Goal: Transaction & Acquisition: Purchase product/service

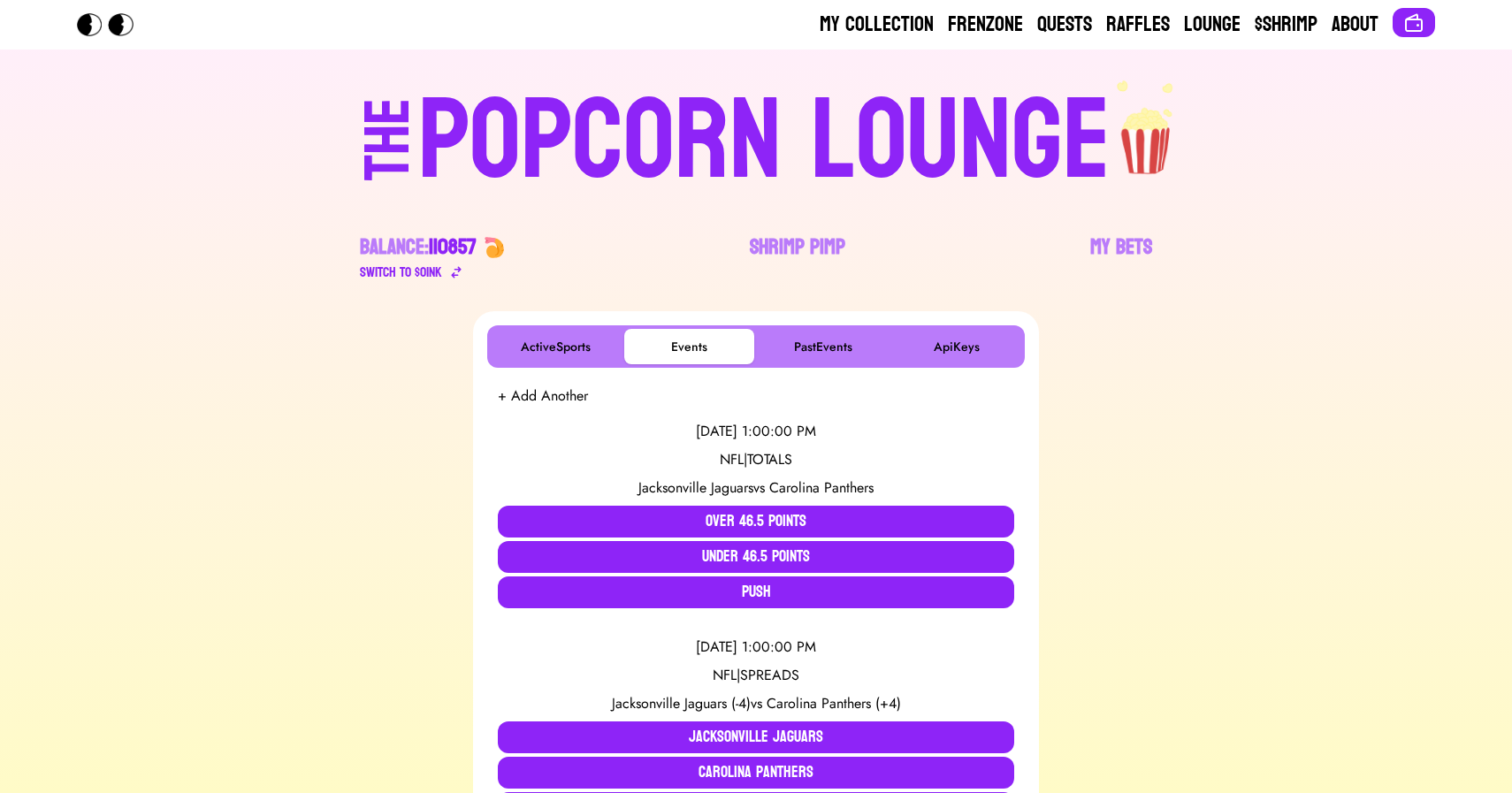
click at [725, 134] on div "POPCORN LOUNGE" at bounding box center [764, 141] width 692 height 113
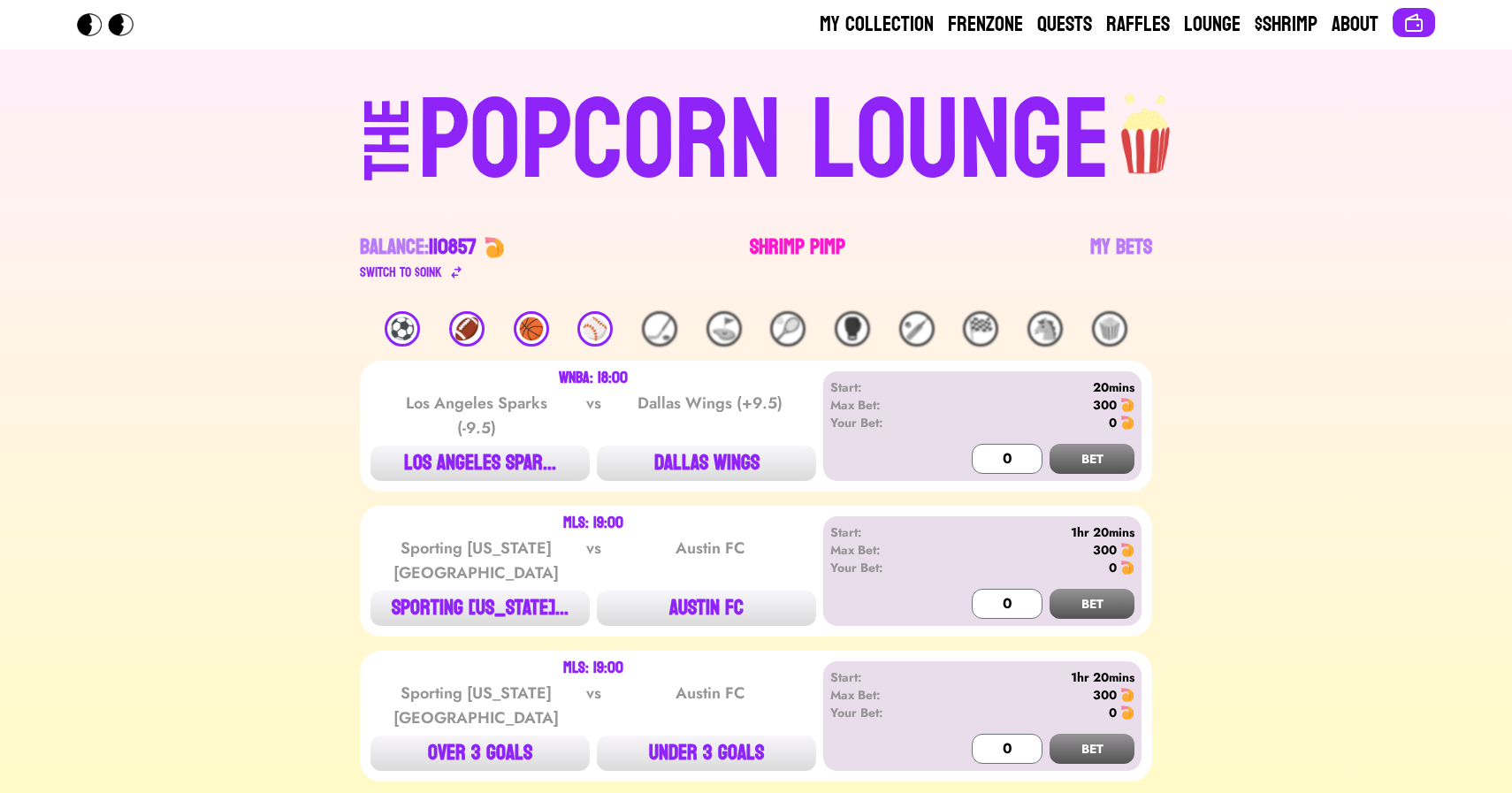
click at [775, 243] on link "Shrimp Pimp" at bounding box center [798, 258] width 95 height 50
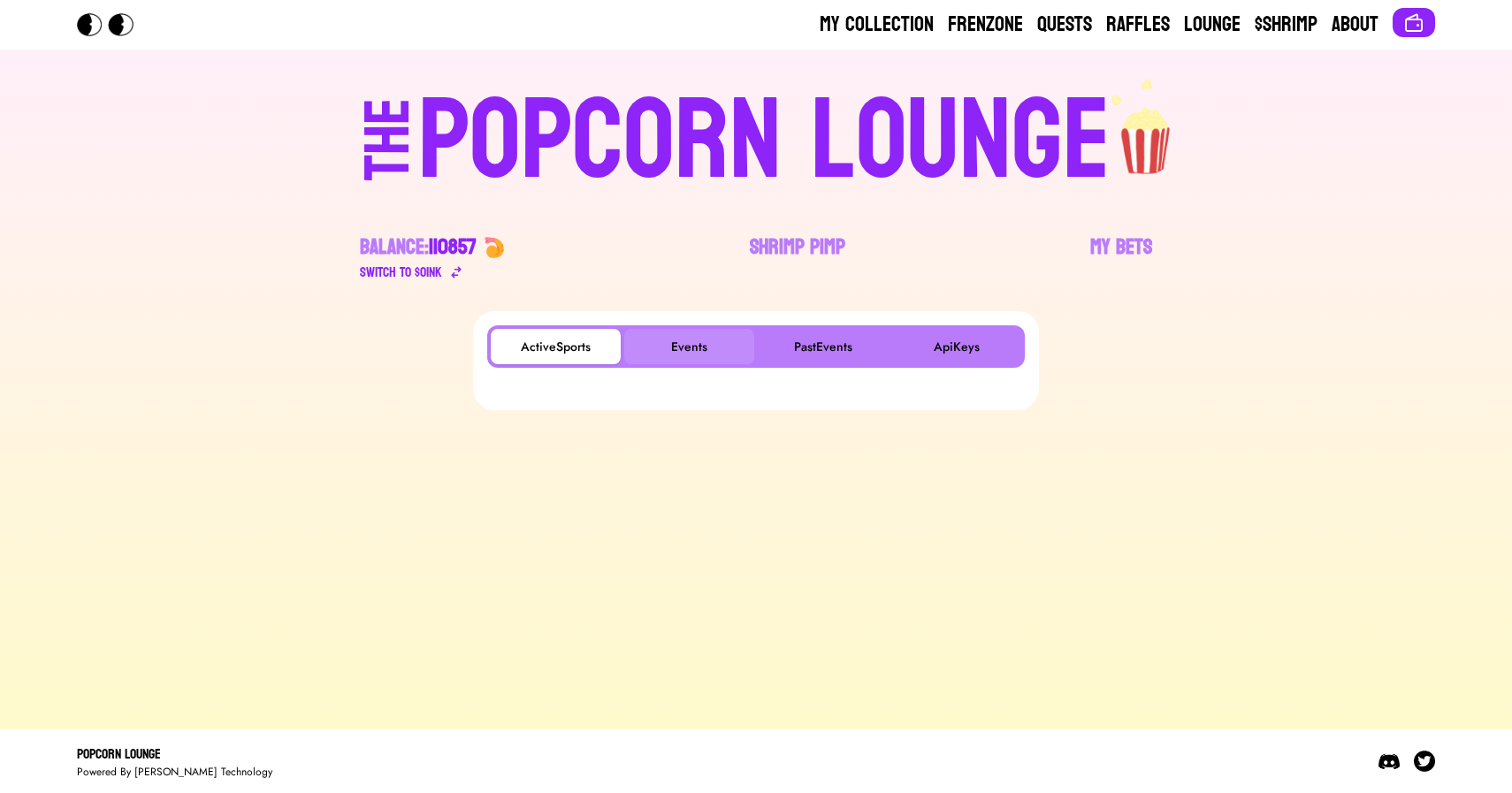
click at [675, 342] on button "Events" at bounding box center [688, 347] width 130 height 36
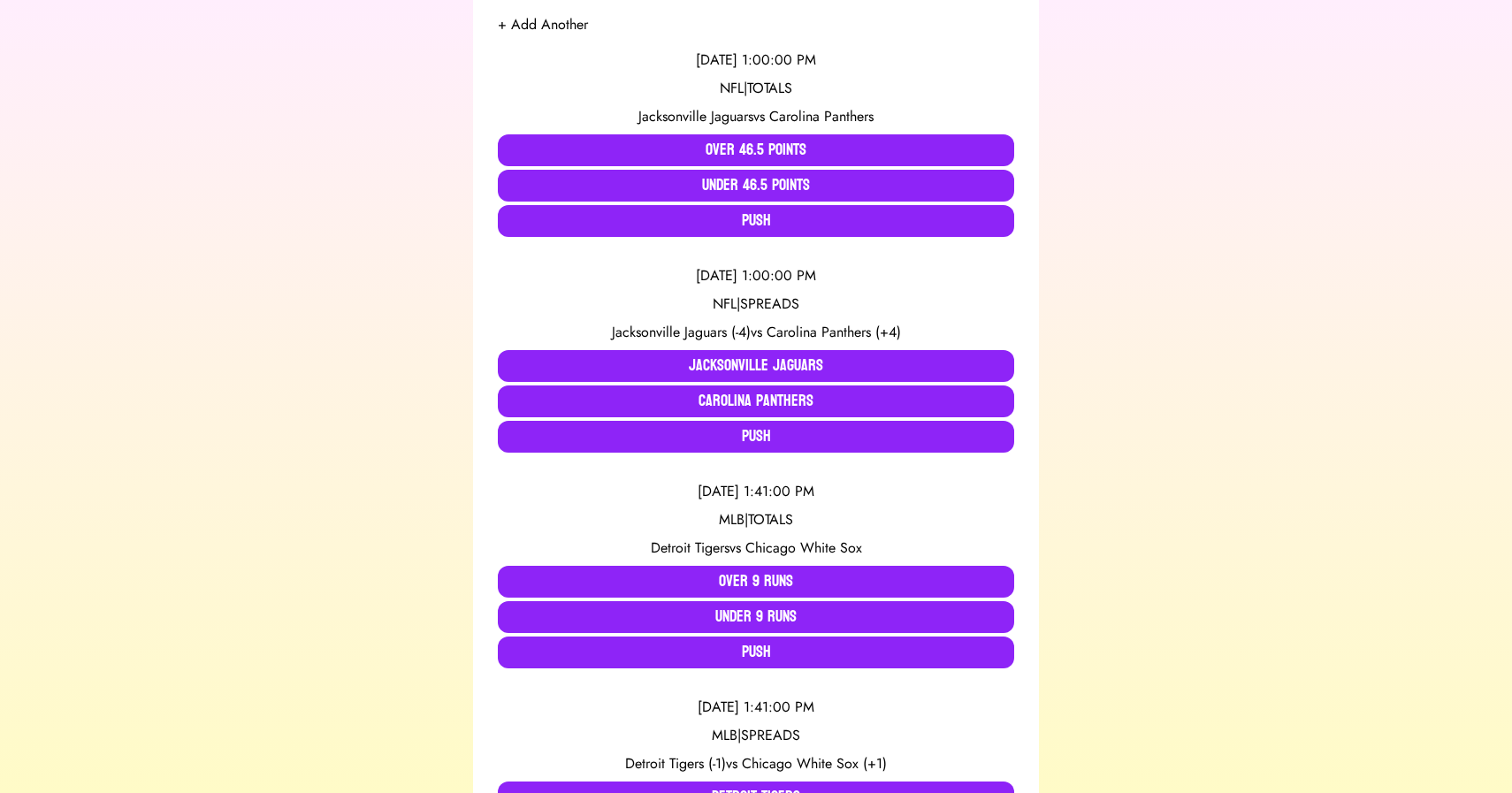
scroll to position [362, 0]
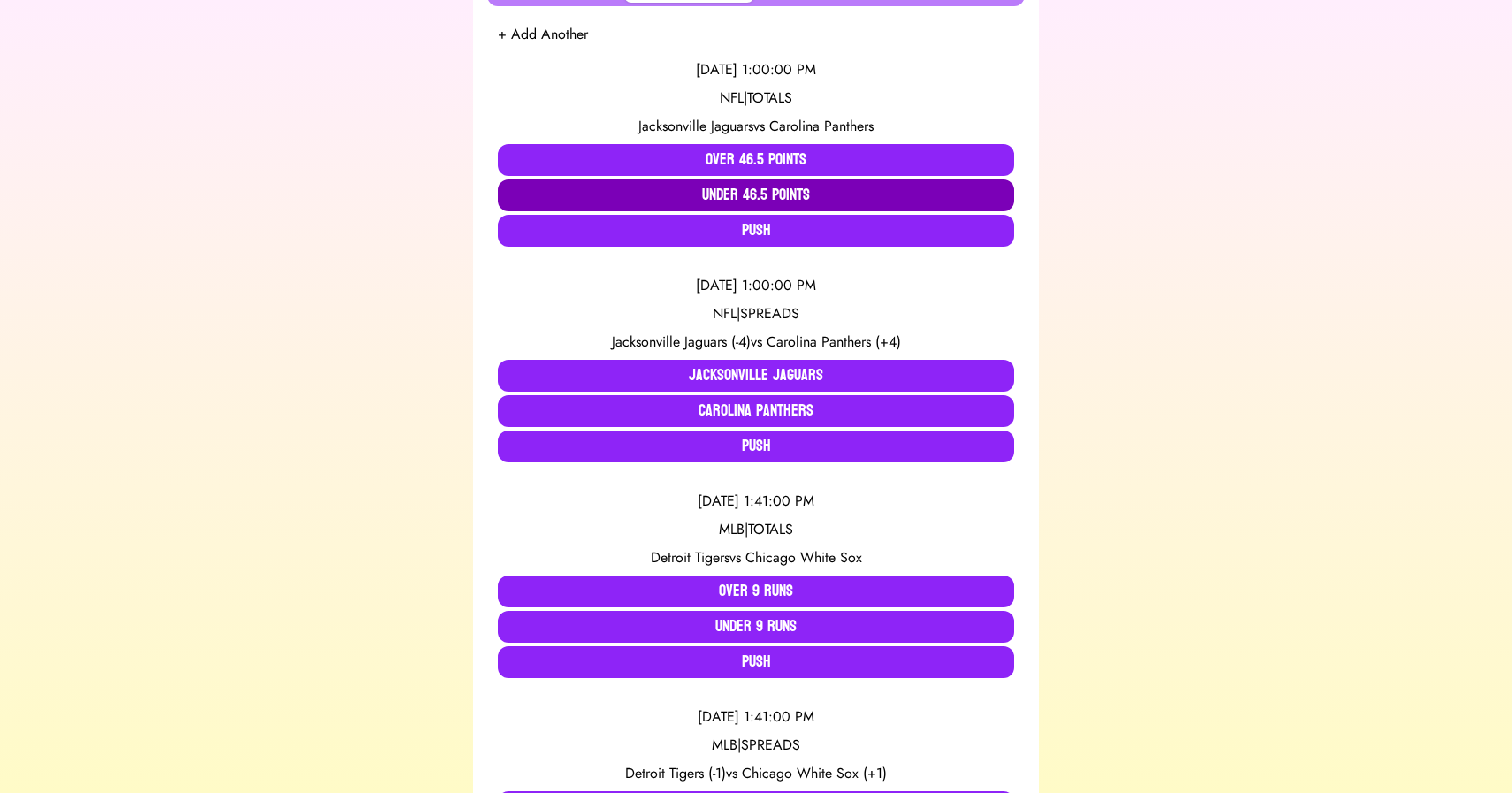
click at [661, 195] on button "Under 46.5 Points" at bounding box center [756, 196] width 517 height 32
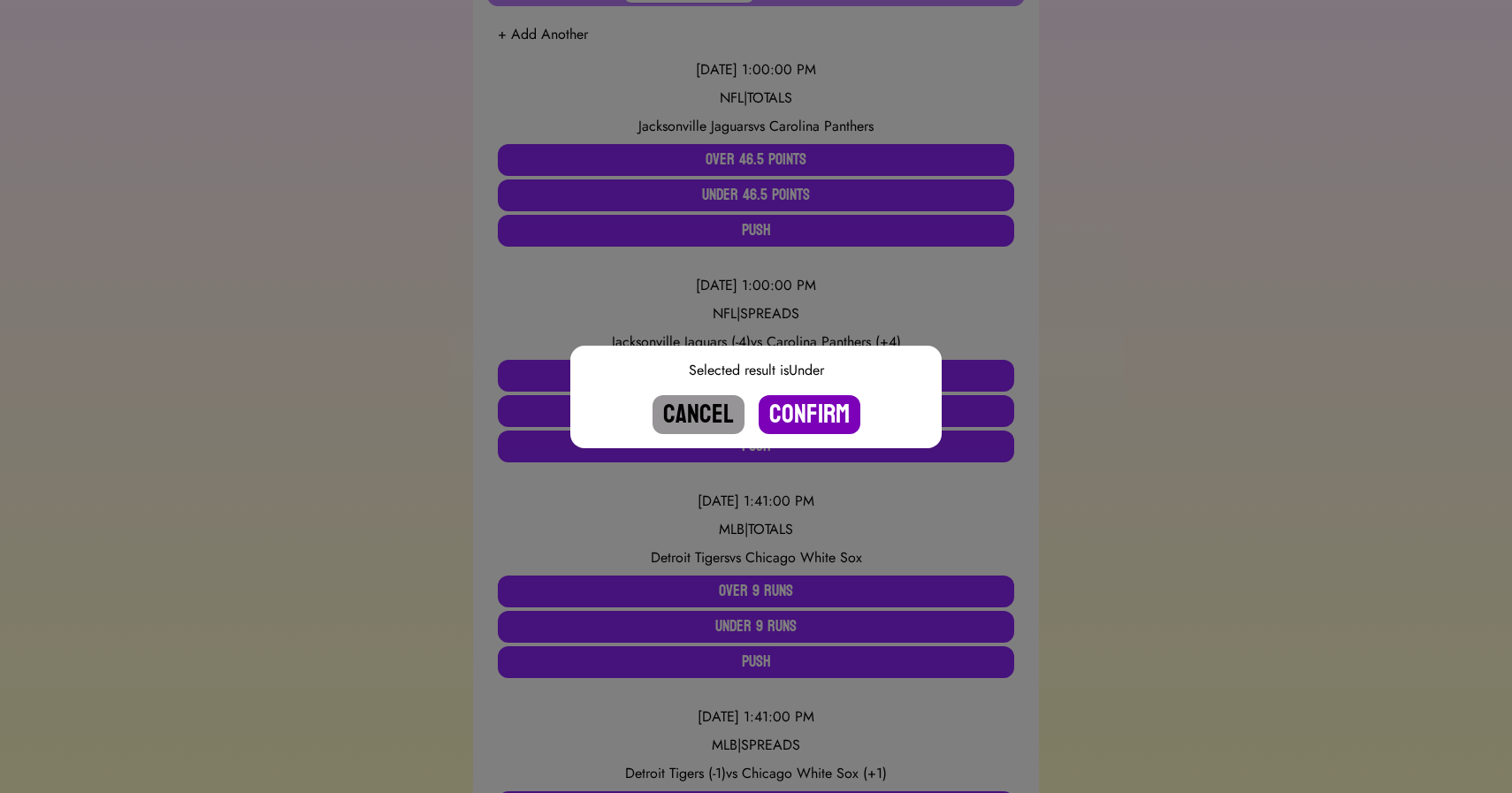
click at [796, 403] on button "Confirm" at bounding box center [810, 414] width 101 height 39
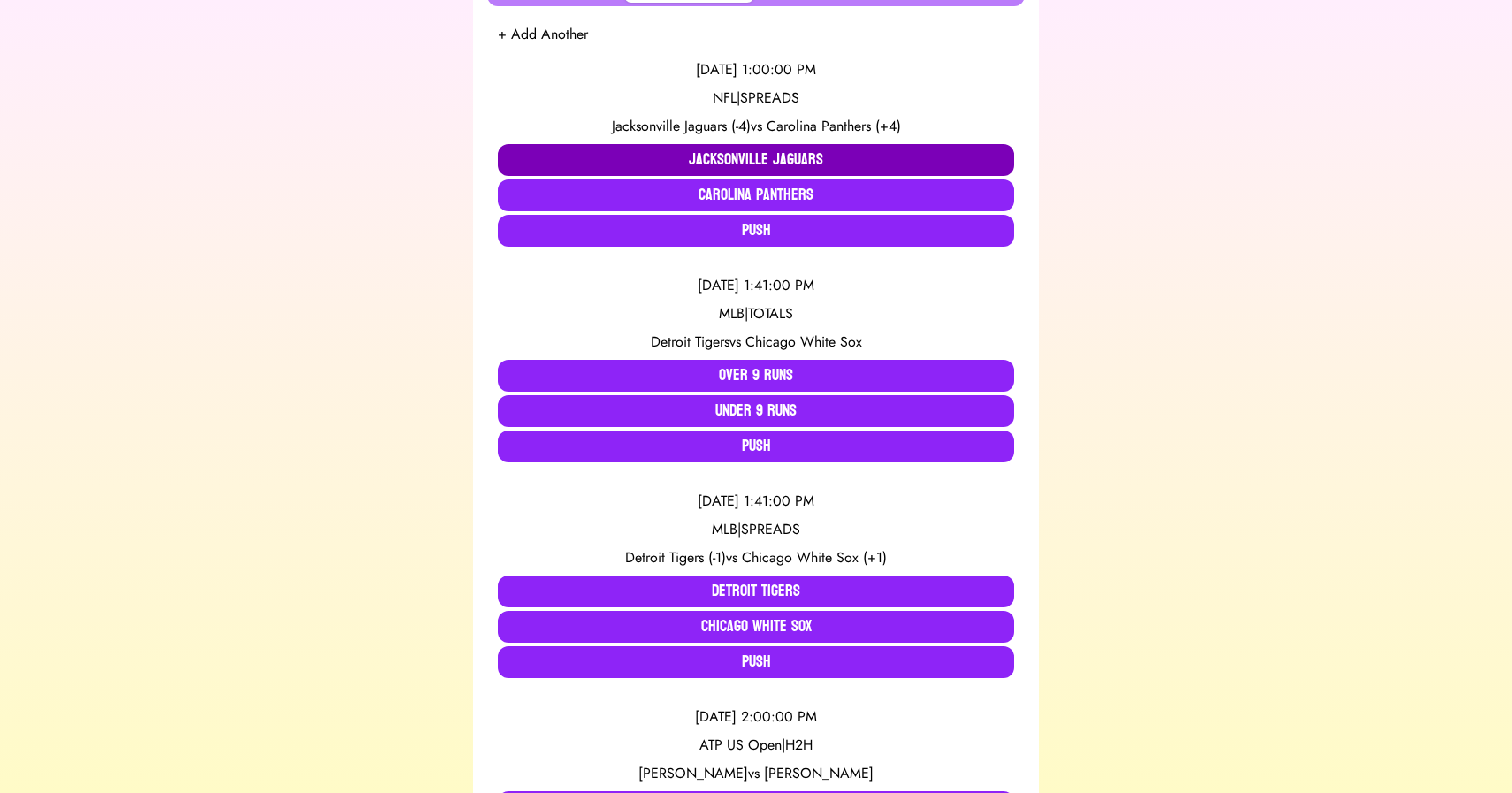
click at [606, 158] on button "Jacksonville Jaguars" at bounding box center [756, 160] width 517 height 32
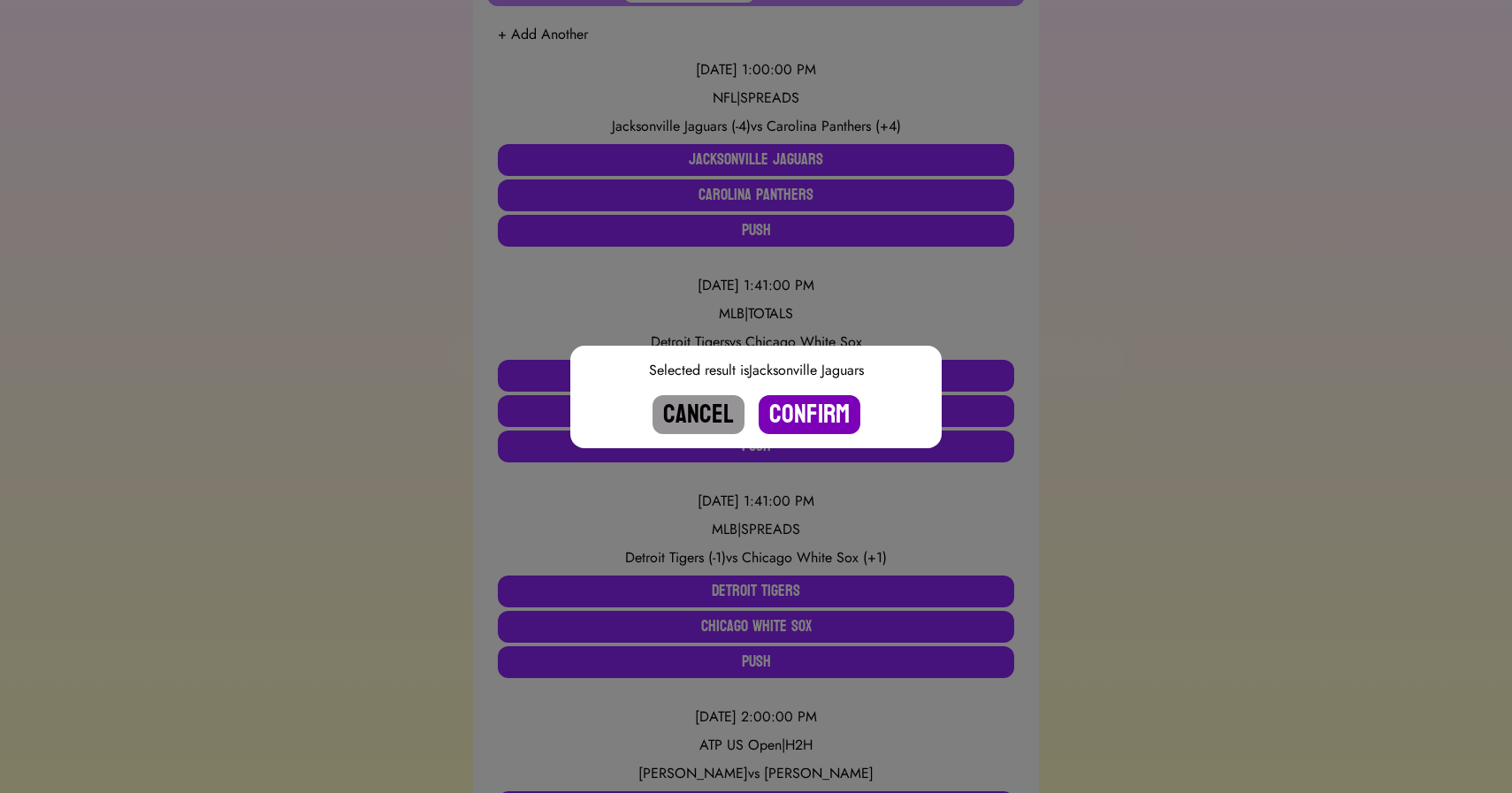
click at [794, 413] on button "Confirm" at bounding box center [810, 414] width 101 height 39
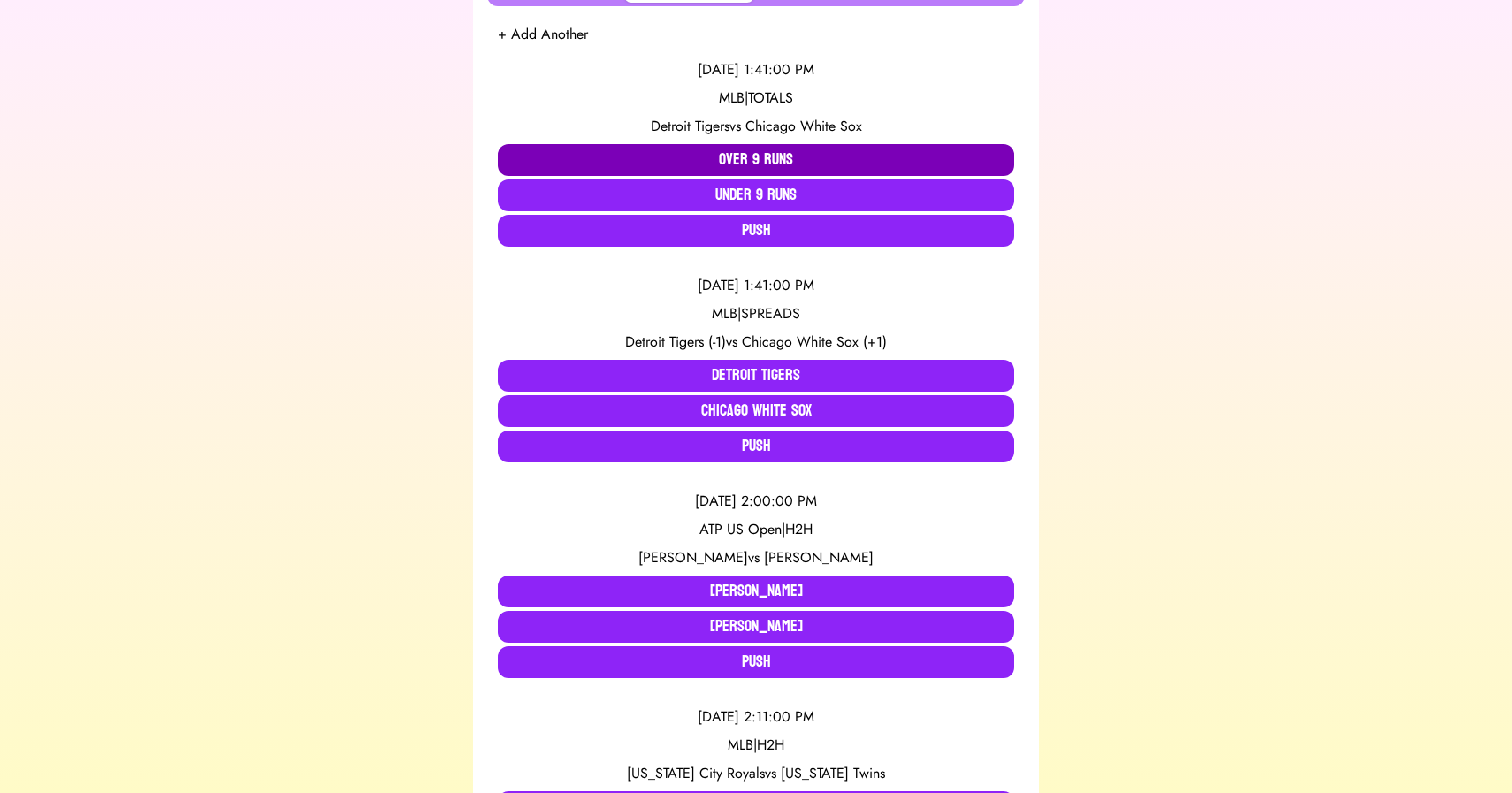
click at [710, 154] on button "Over 9 Runs" at bounding box center [756, 160] width 517 height 32
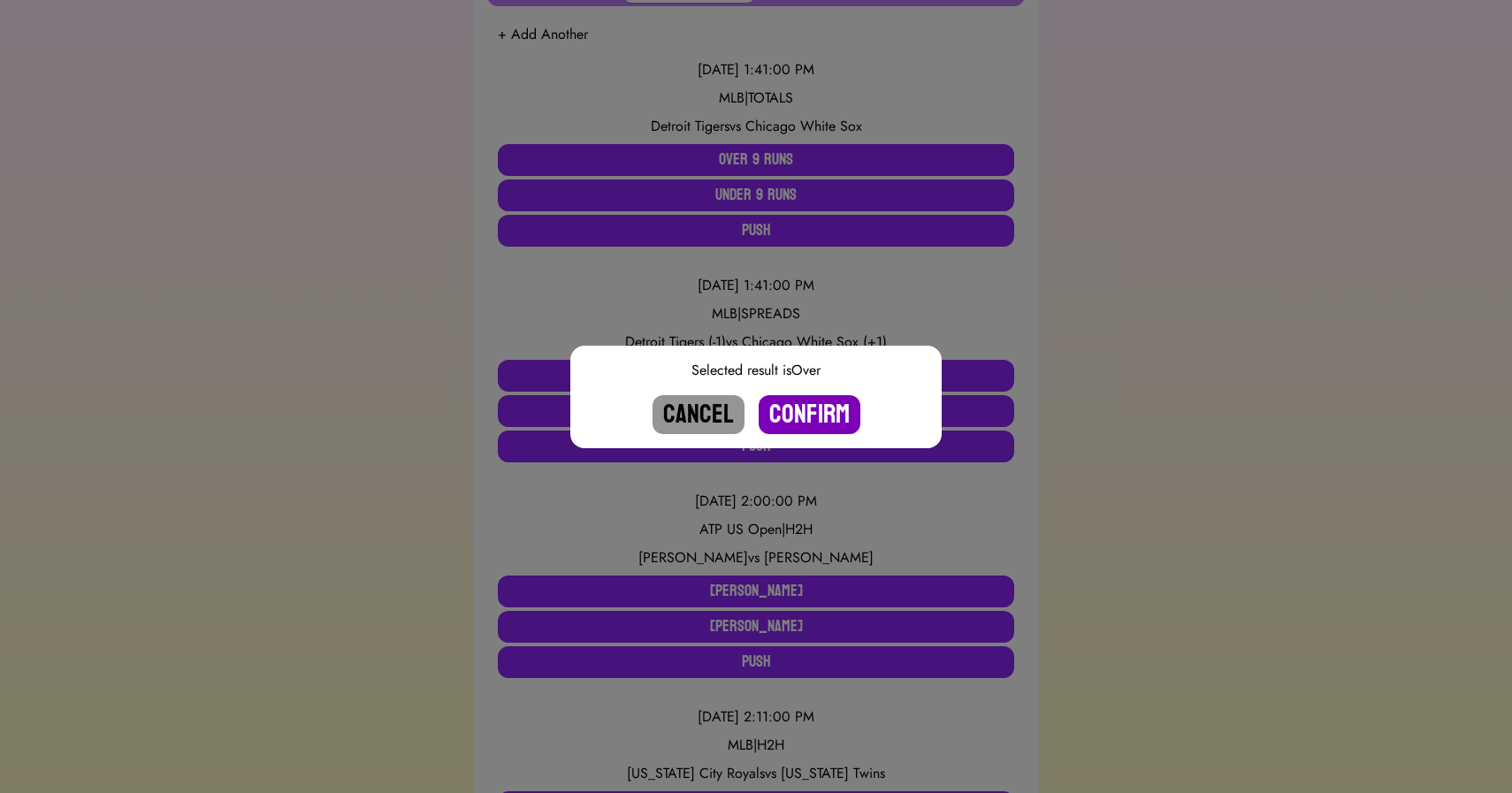
click at [806, 403] on button "Confirm" at bounding box center [810, 414] width 101 height 39
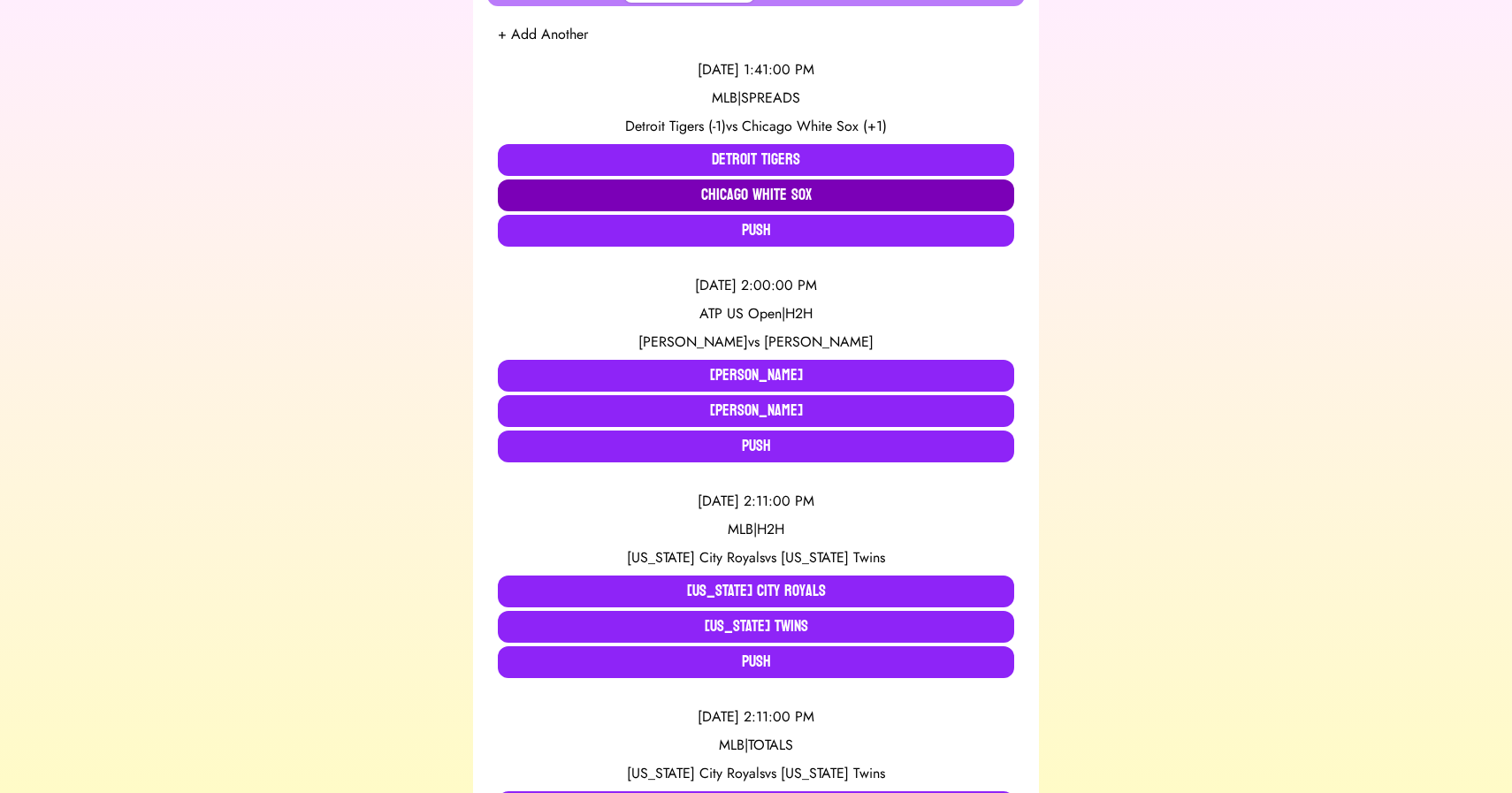
click at [741, 197] on button "Chicago White Sox" at bounding box center [756, 196] width 517 height 32
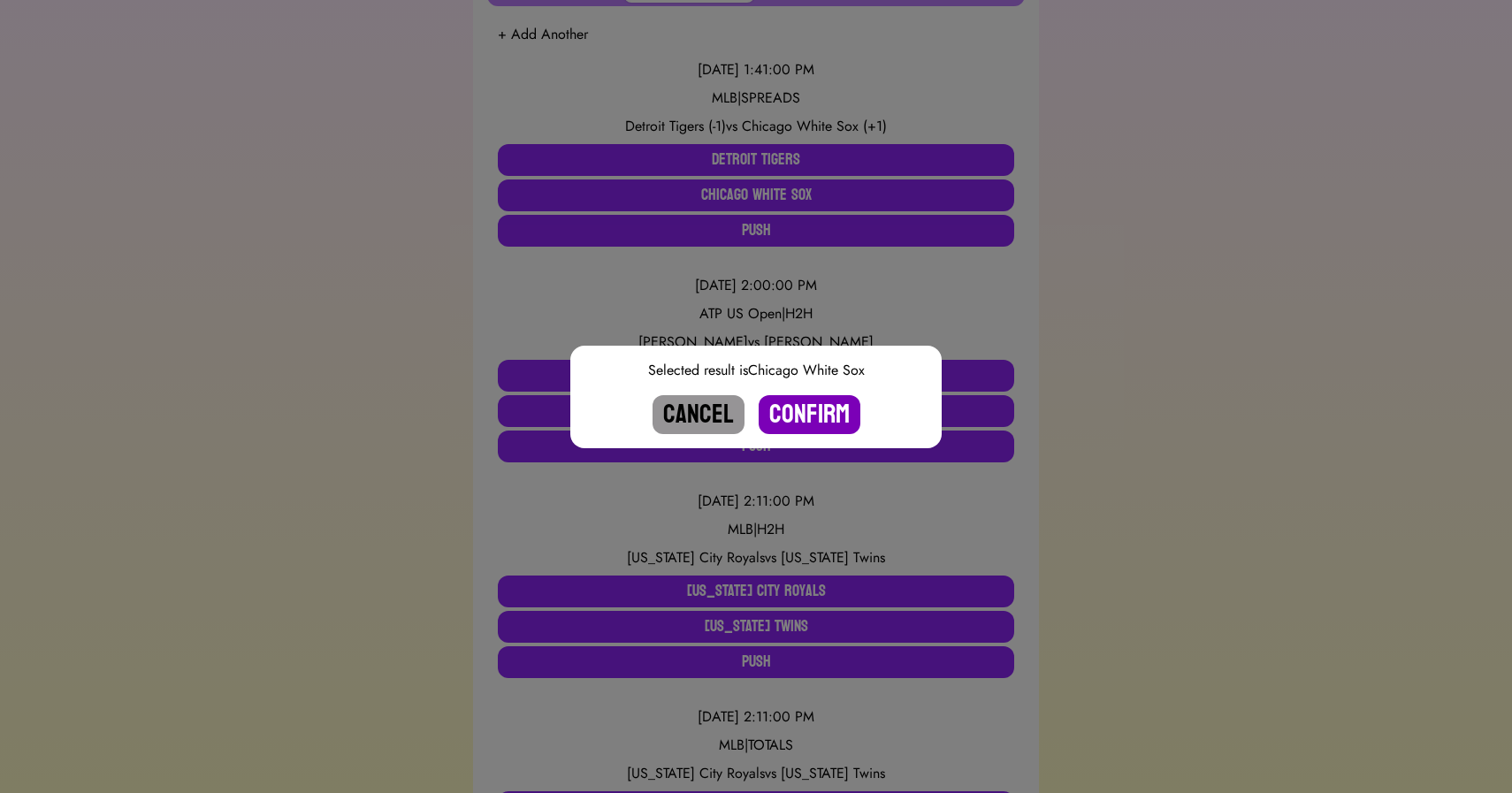
click at [820, 413] on button "Confirm" at bounding box center [810, 414] width 101 height 39
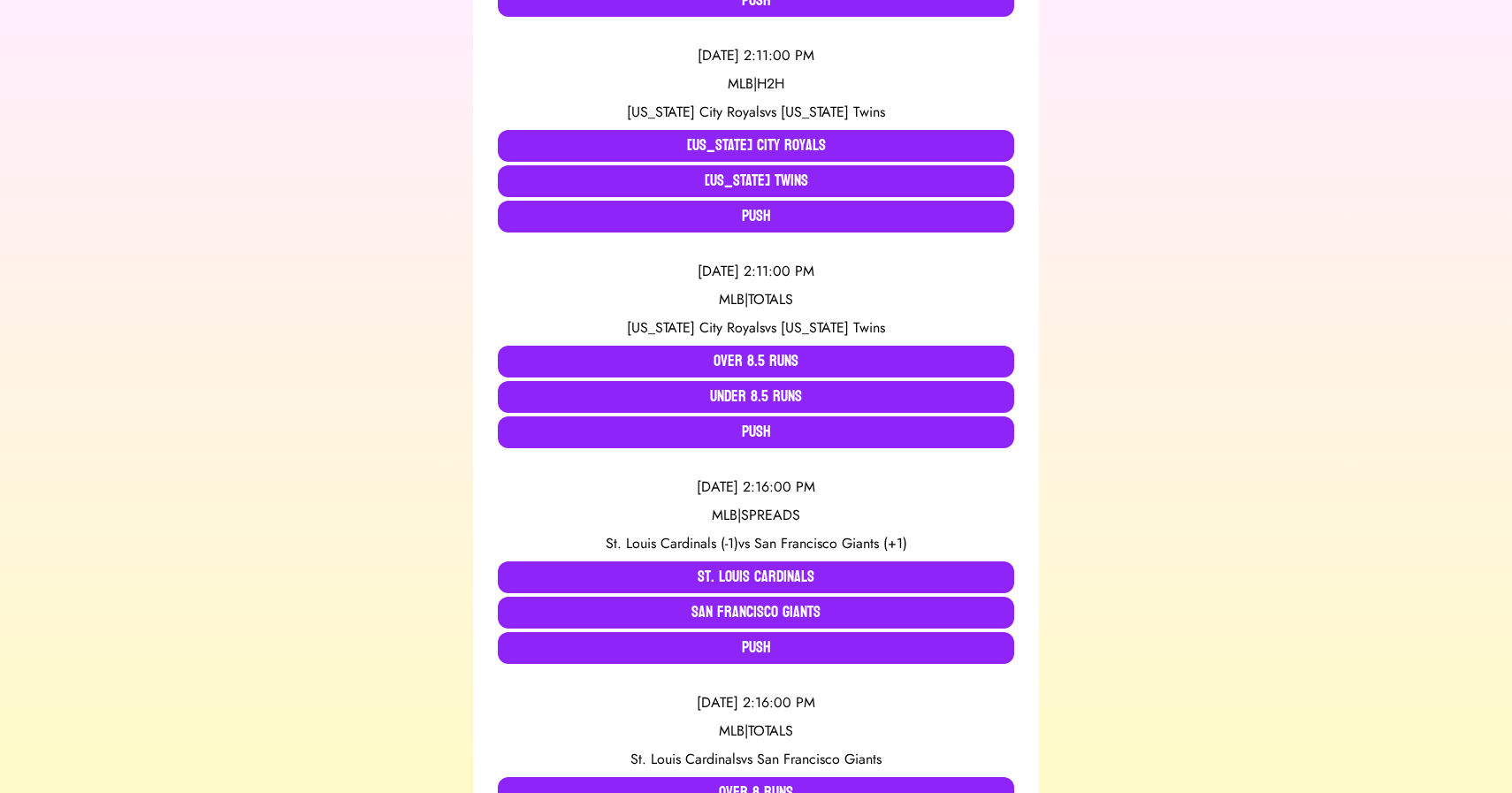
scroll to position [595, 0]
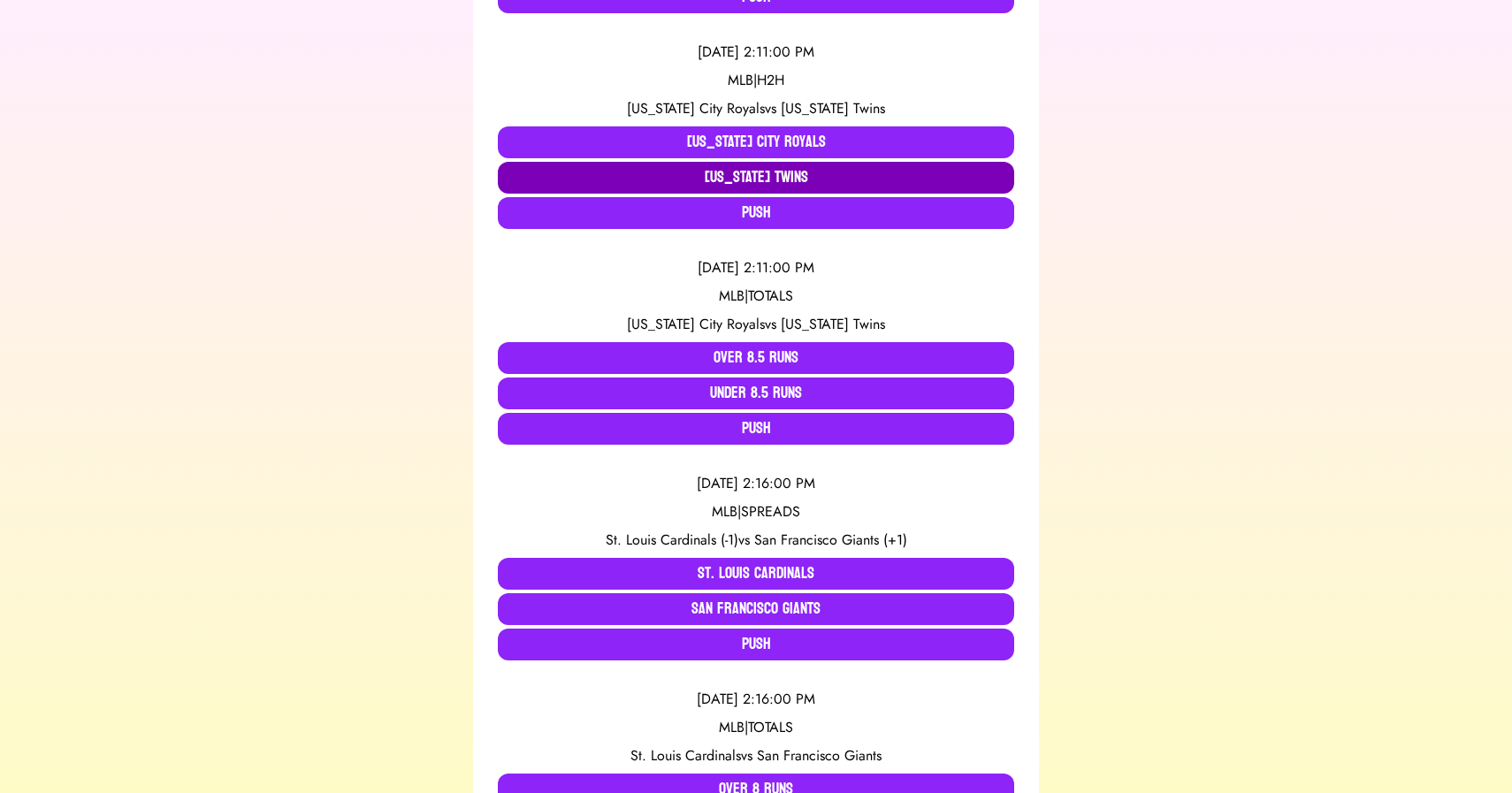
click at [649, 177] on button "[US_STATE] Twins" at bounding box center [756, 178] width 517 height 32
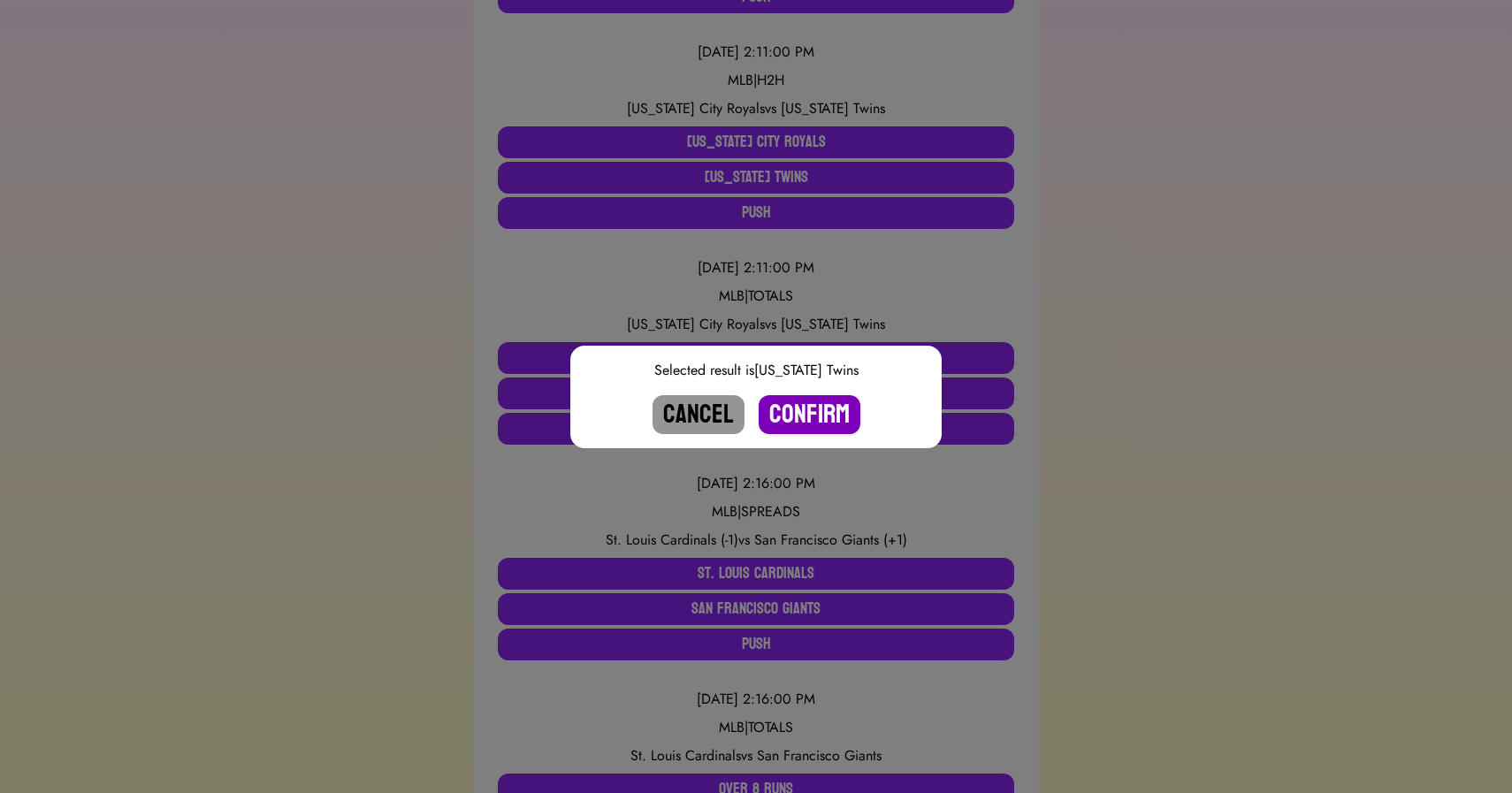
click at [804, 405] on button "Confirm" at bounding box center [810, 414] width 101 height 39
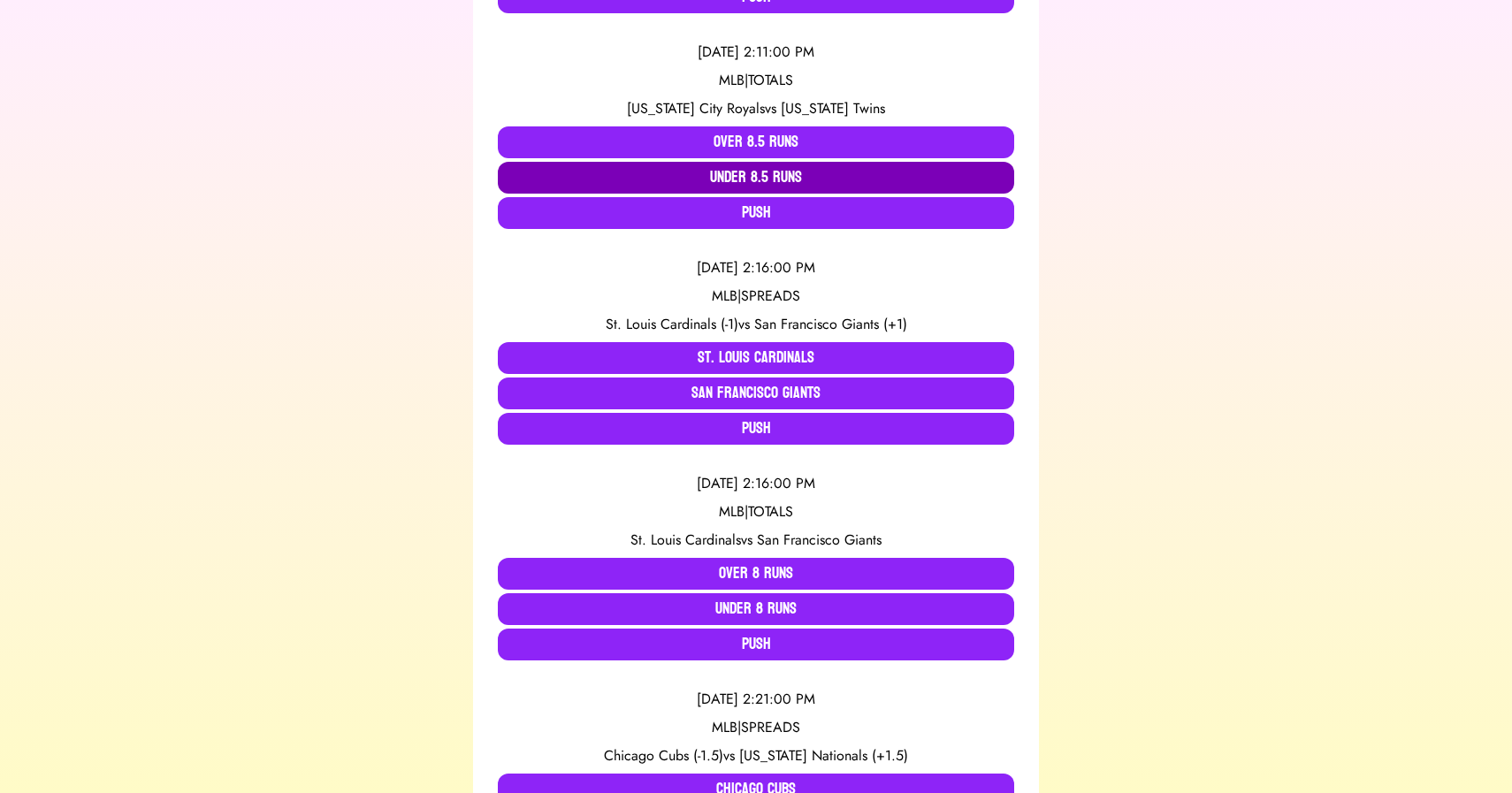
click at [682, 176] on button "Under 8.5 Runs" at bounding box center [756, 178] width 517 height 32
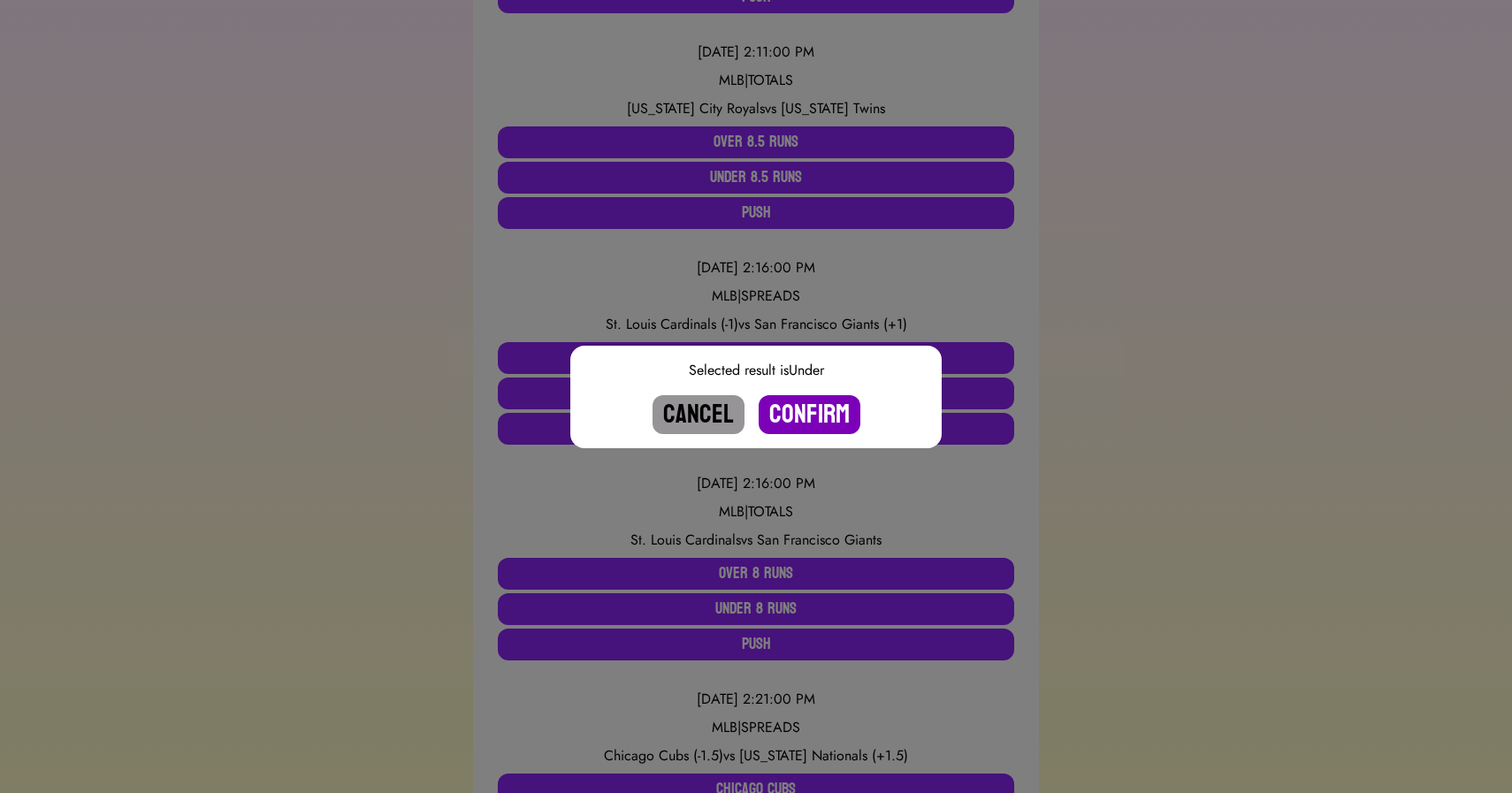
click at [807, 407] on button "Confirm" at bounding box center [810, 414] width 101 height 39
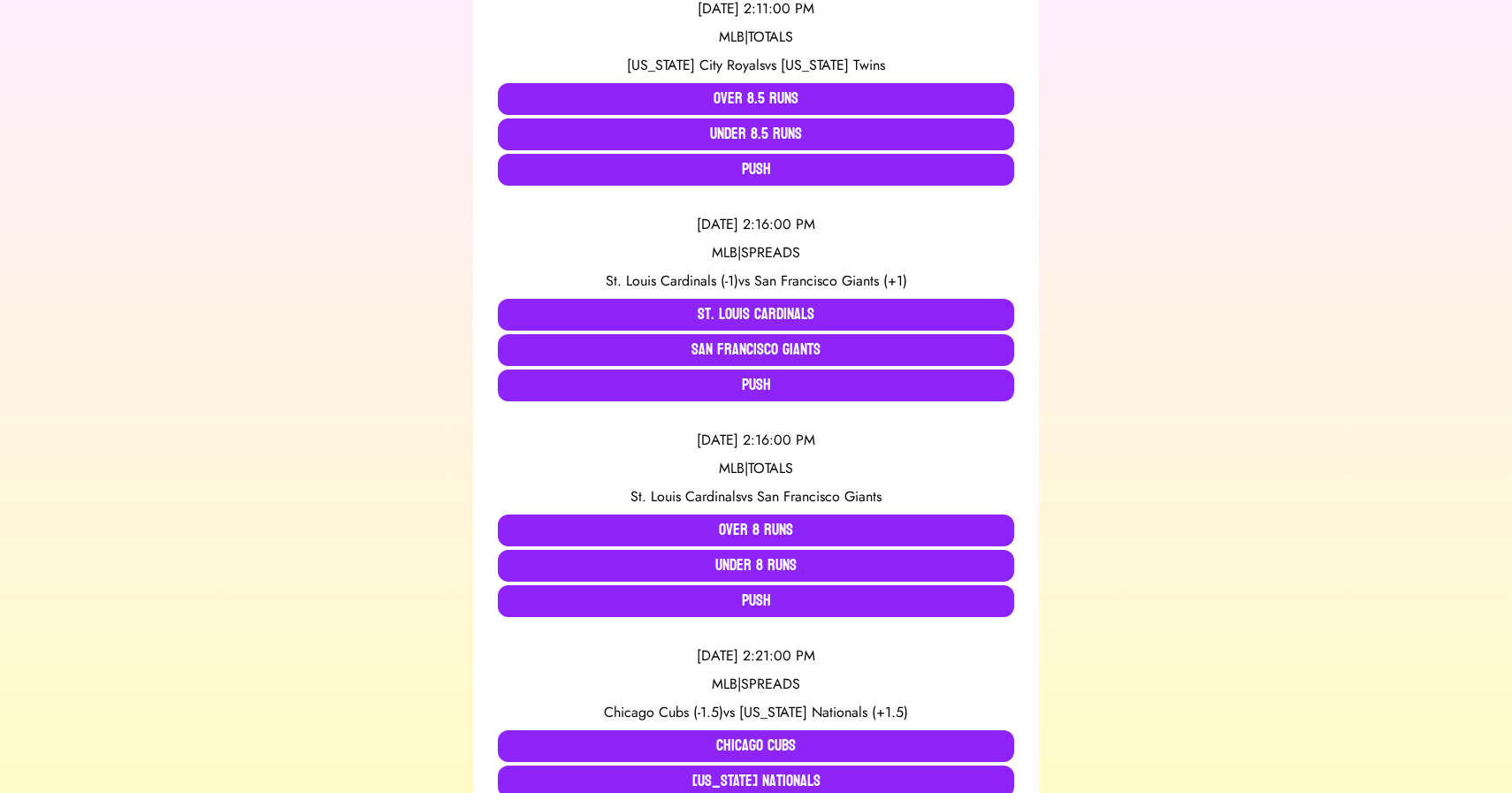
scroll to position [662, 0]
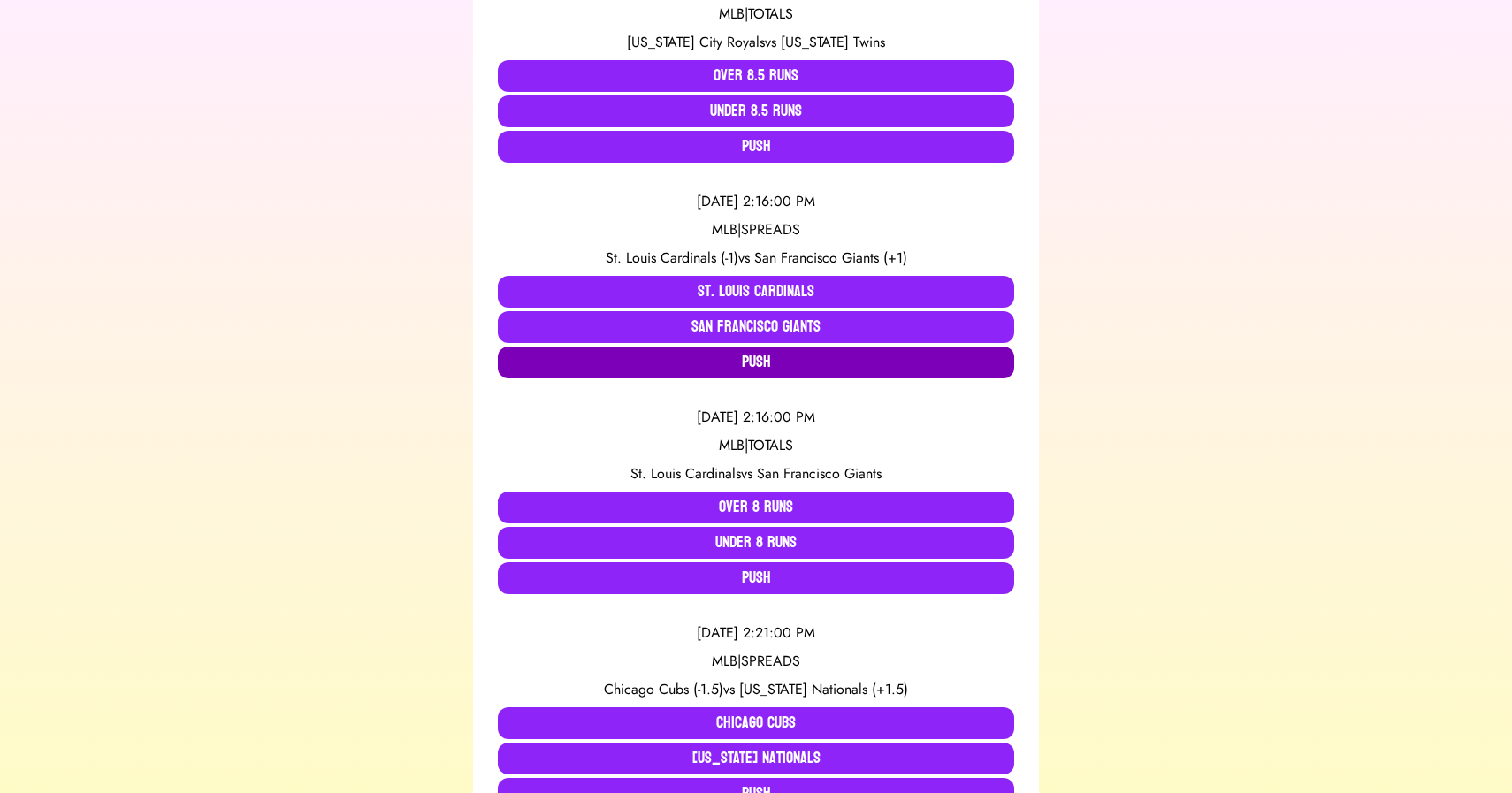
click at [626, 367] on button "Push" at bounding box center [756, 363] width 517 height 32
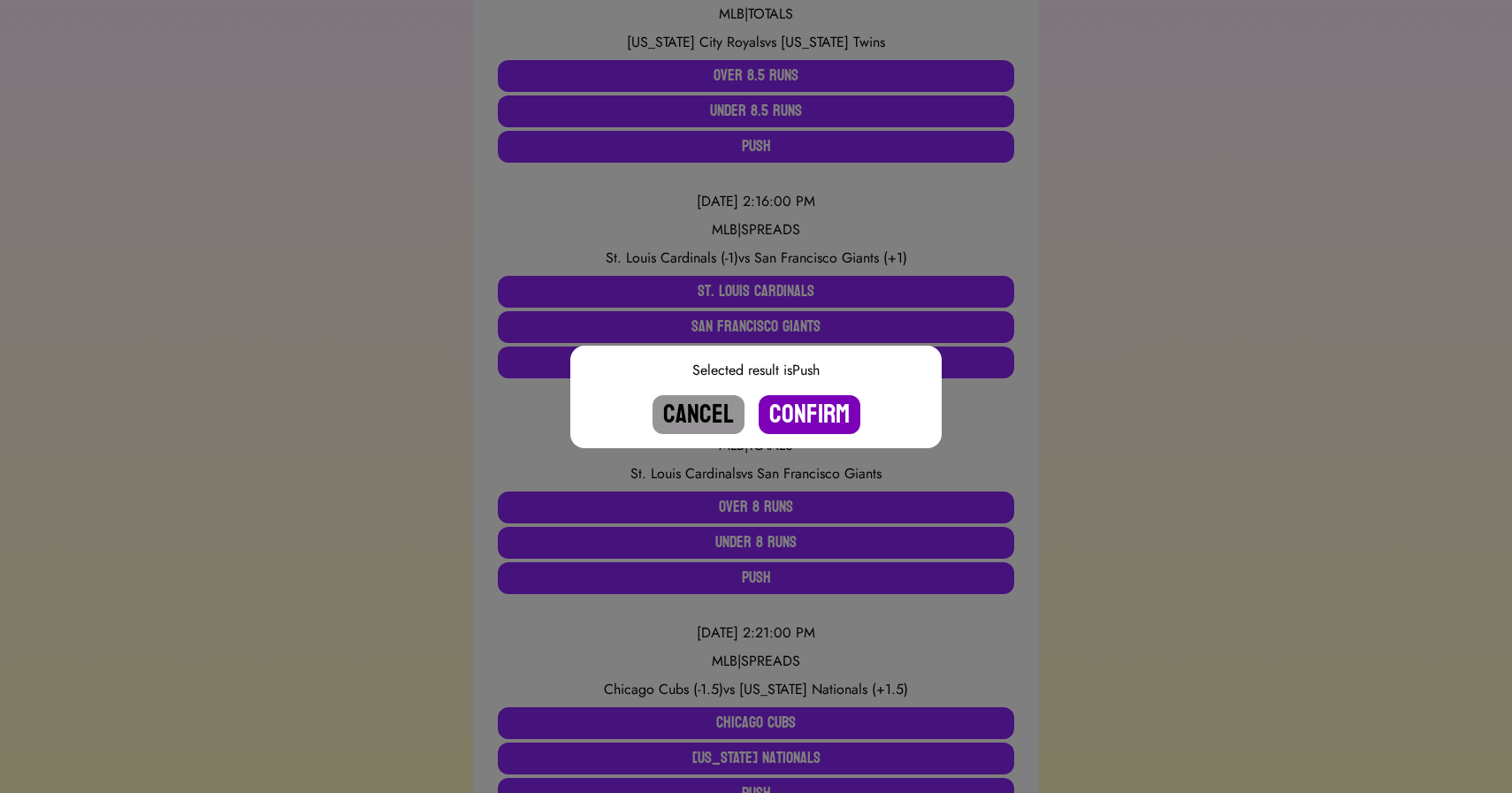
click at [808, 414] on button "Confirm" at bounding box center [810, 414] width 101 height 39
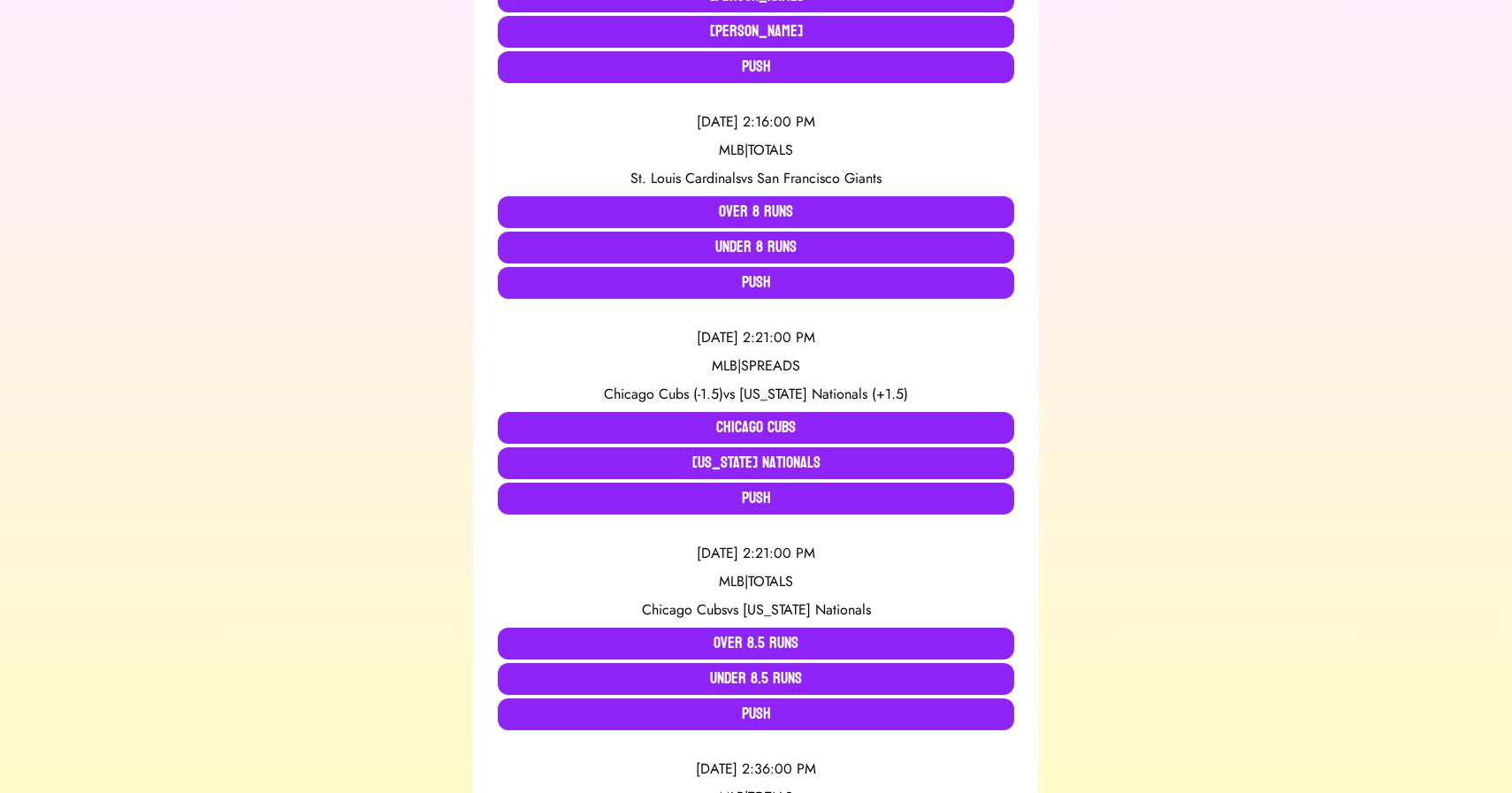
scroll to position [544, 0]
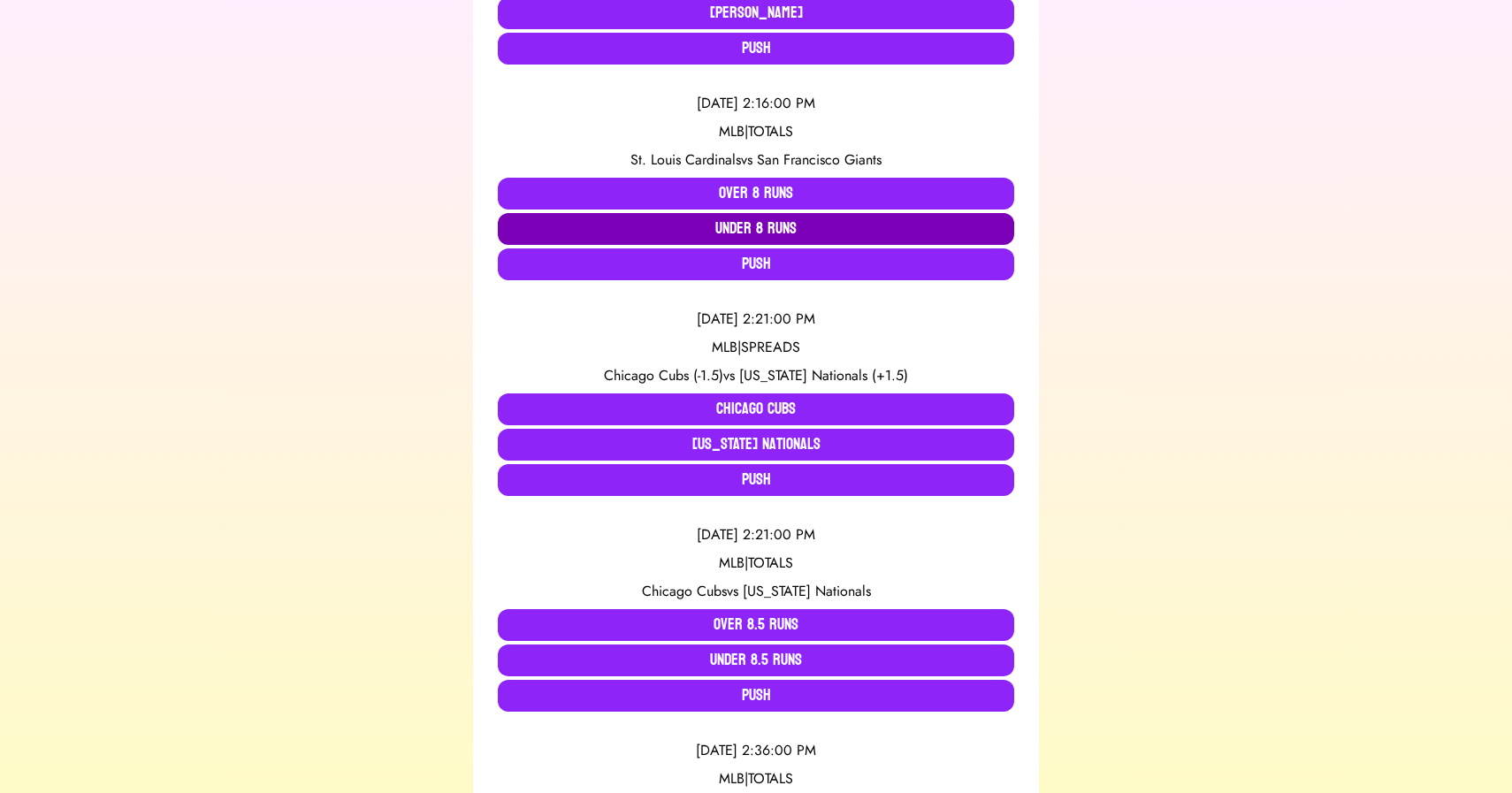
click at [731, 229] on button "Under 8 Runs" at bounding box center [756, 229] width 517 height 32
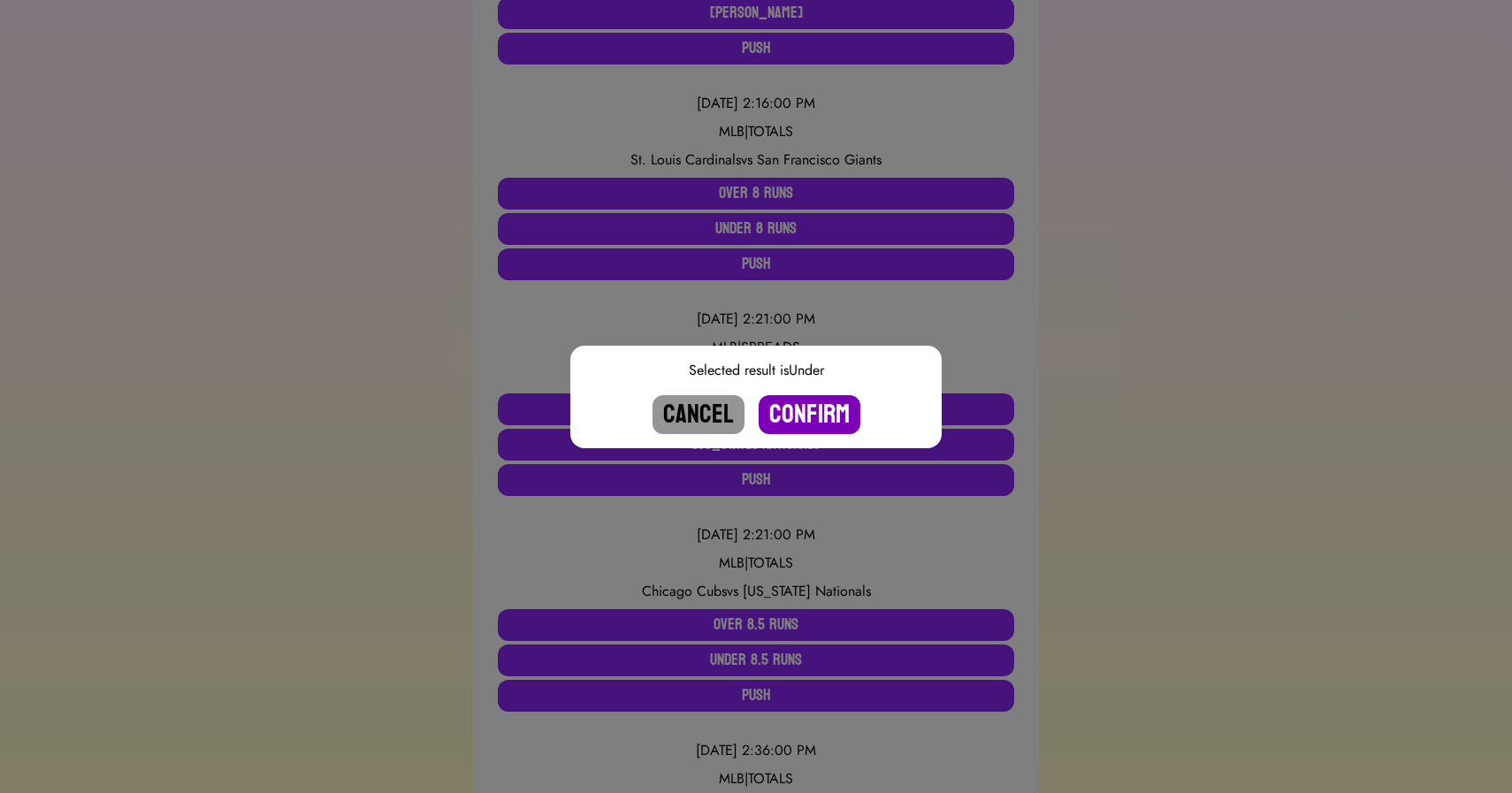
click at [804, 420] on button "Confirm" at bounding box center [810, 414] width 101 height 39
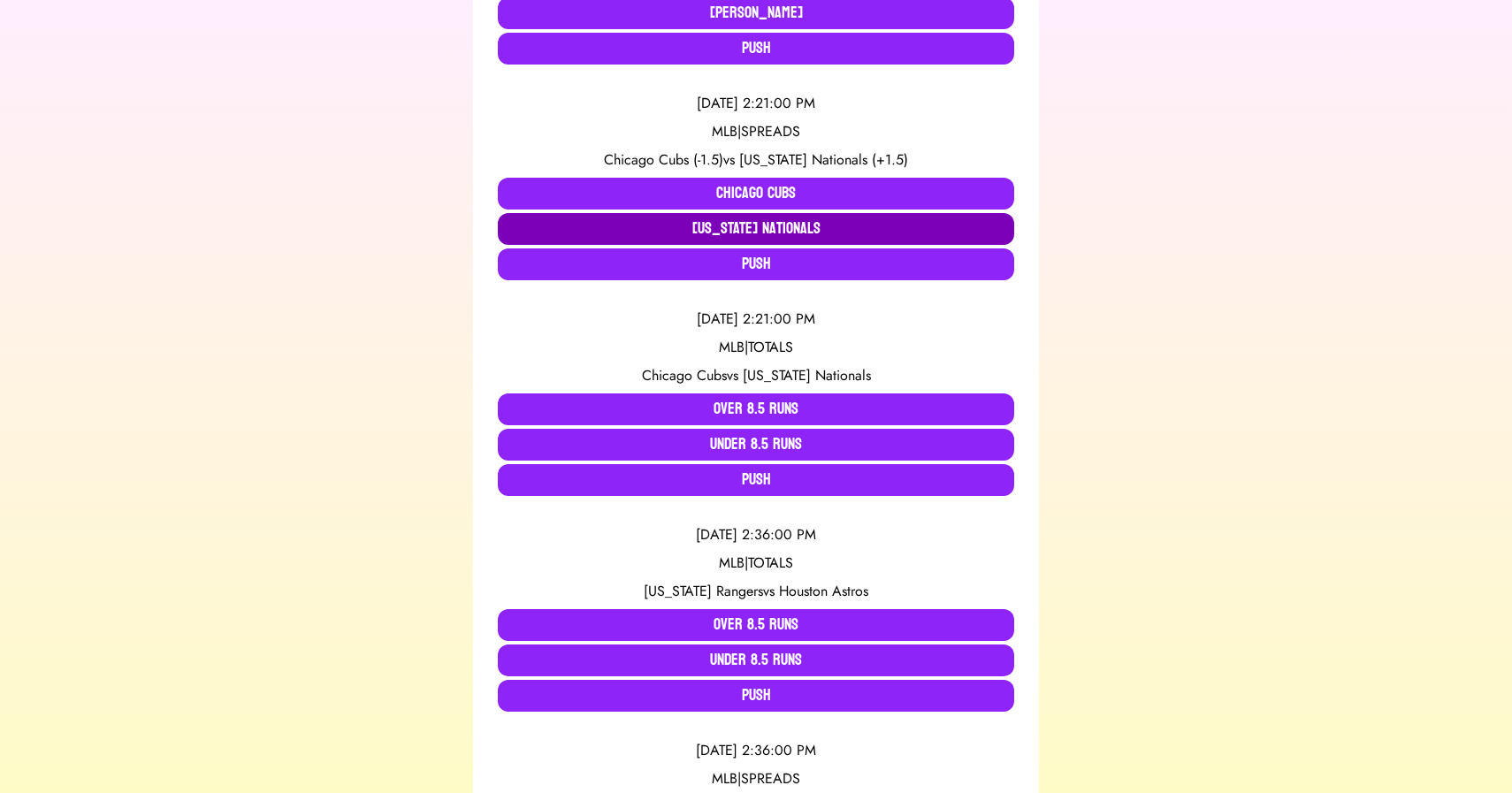
click at [710, 228] on button "[US_STATE] Nationals" at bounding box center [756, 229] width 517 height 32
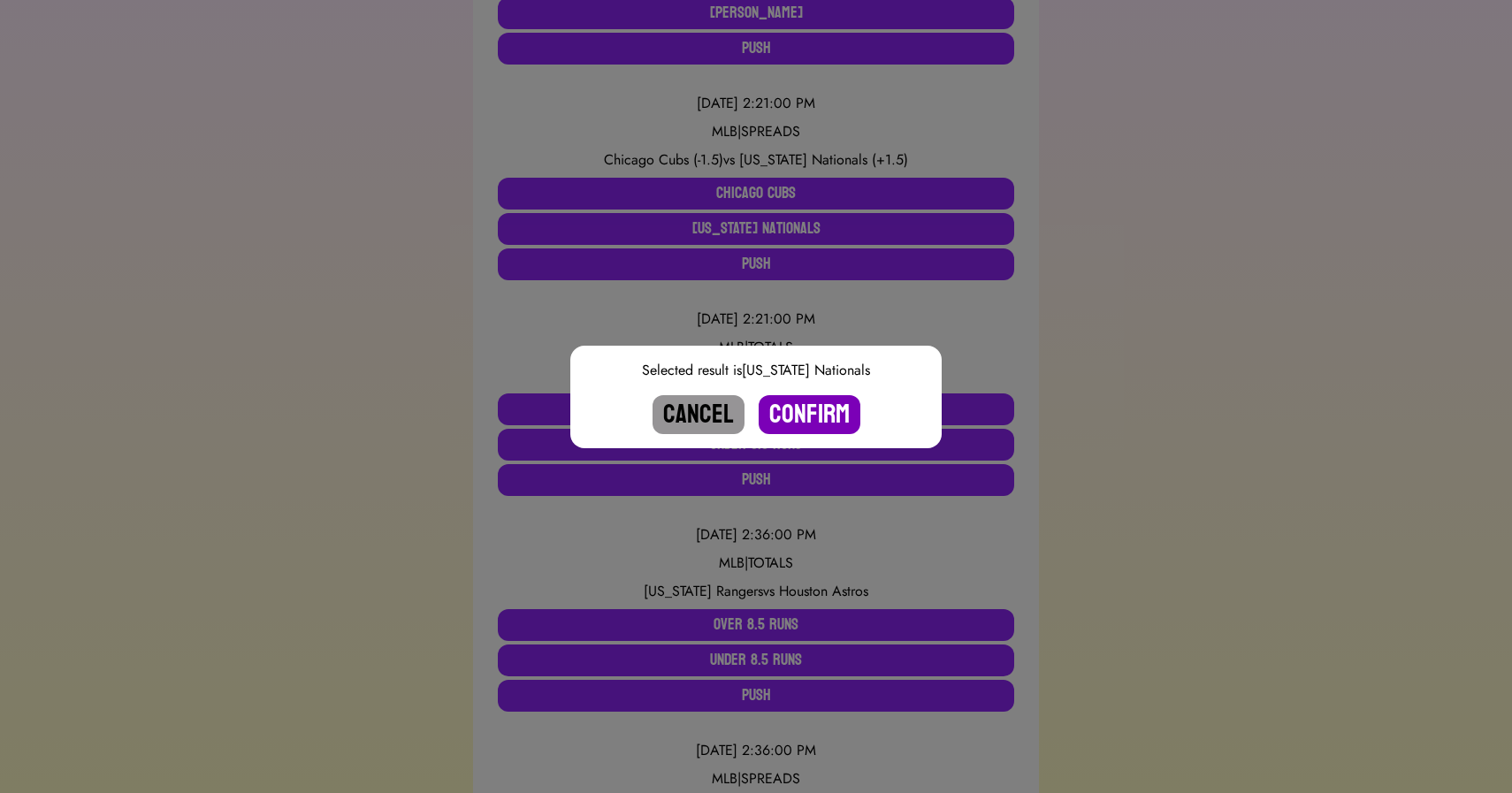
click at [794, 412] on button "Confirm" at bounding box center [810, 414] width 101 height 39
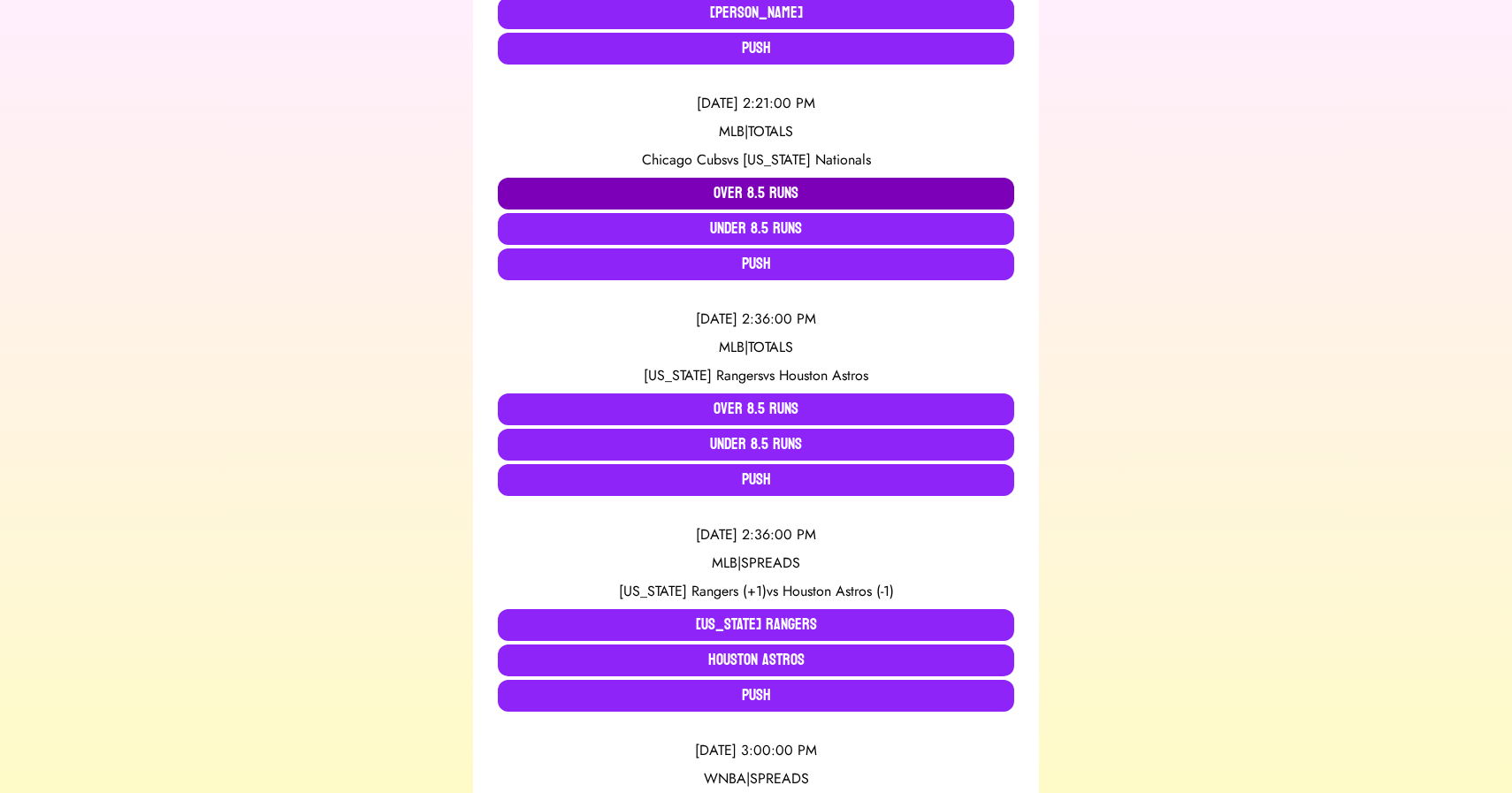
click at [715, 197] on button "Over 8.5 Runs" at bounding box center [756, 194] width 517 height 32
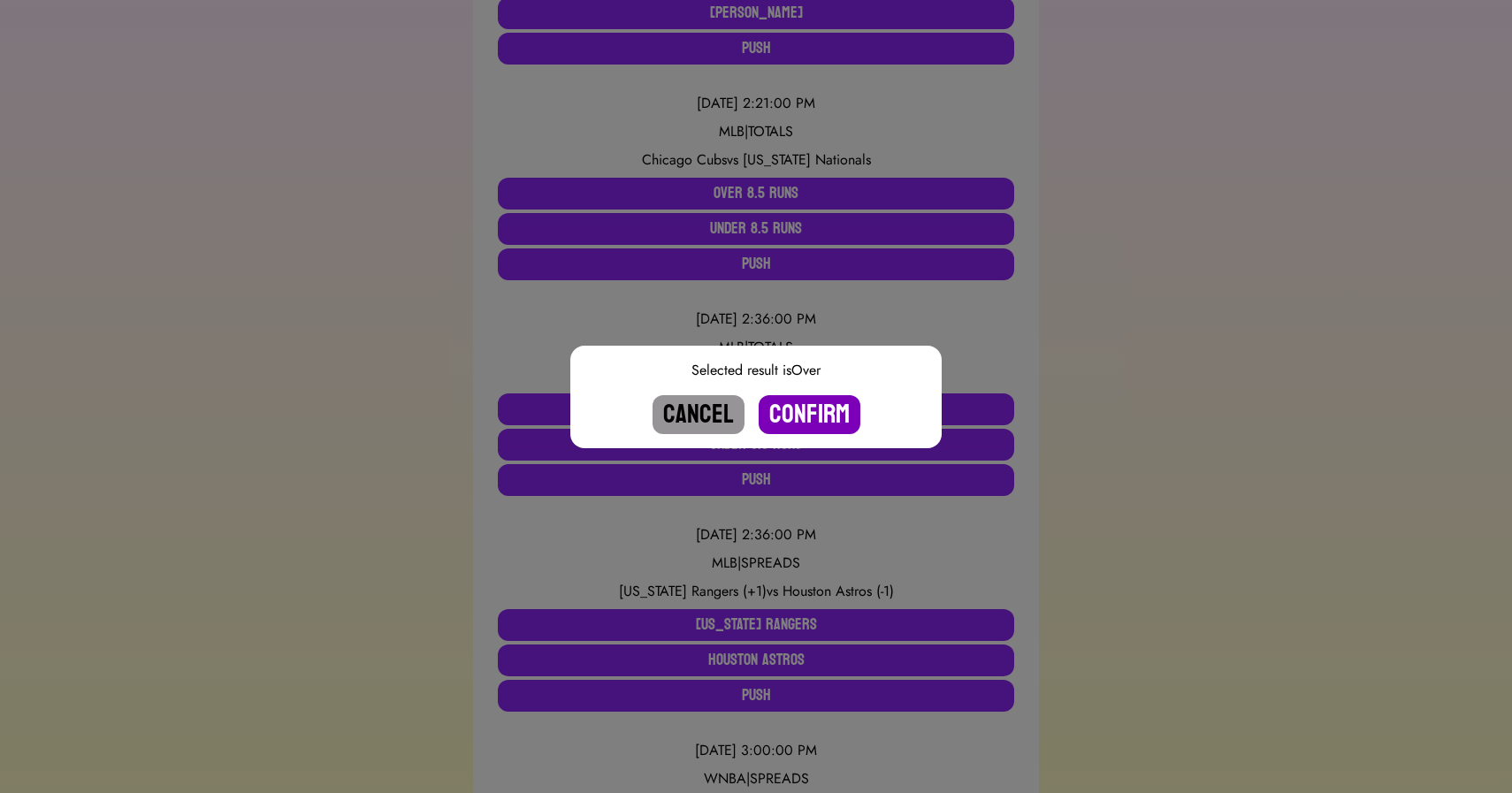
click at [792, 406] on button "Confirm" at bounding box center [810, 414] width 101 height 39
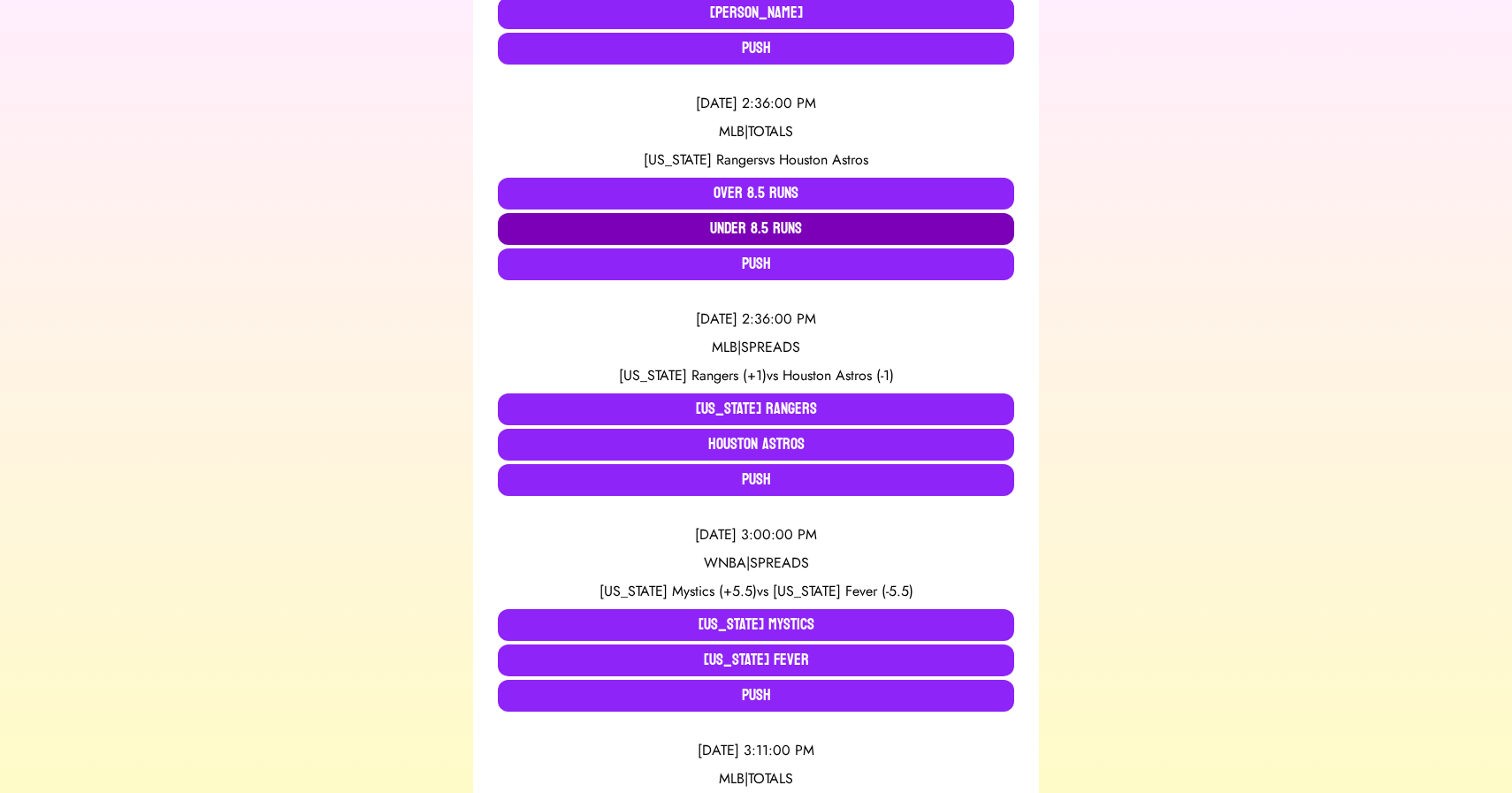
click at [633, 233] on button "Under 8.5 Runs" at bounding box center [756, 229] width 517 height 32
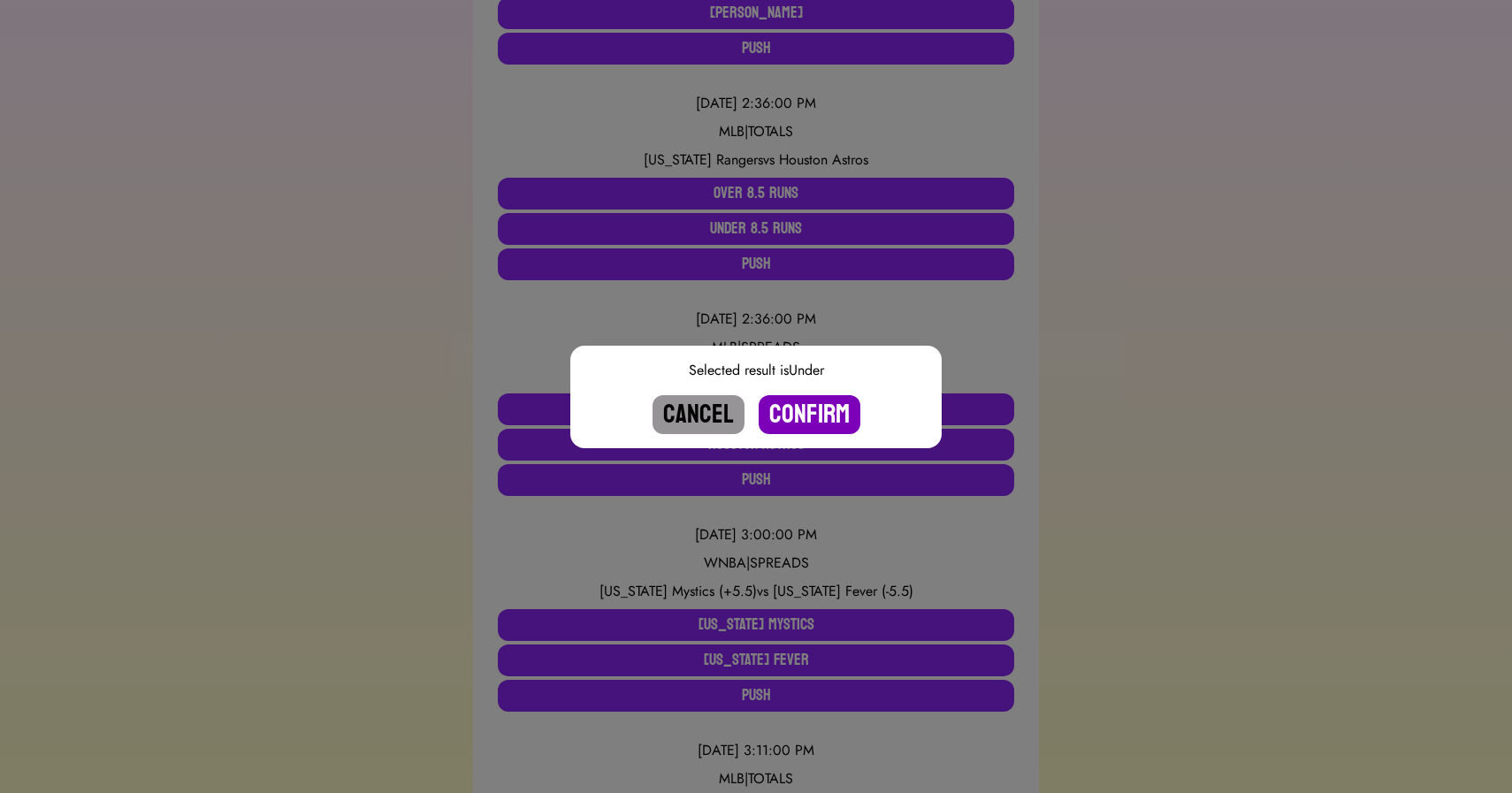
click at [803, 425] on button "Confirm" at bounding box center [810, 414] width 101 height 39
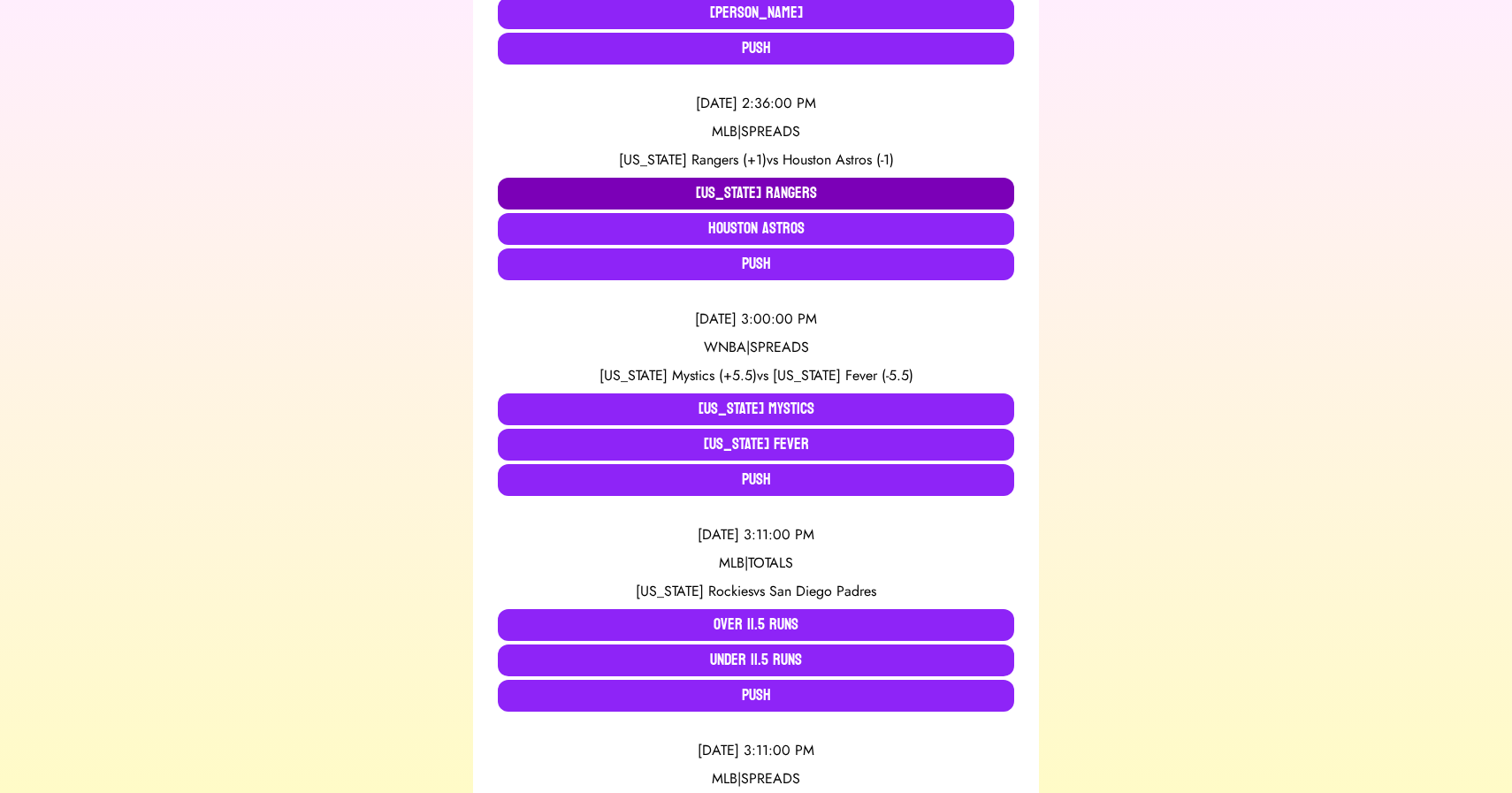
click at [693, 194] on button "[US_STATE] Rangers" at bounding box center [756, 194] width 517 height 32
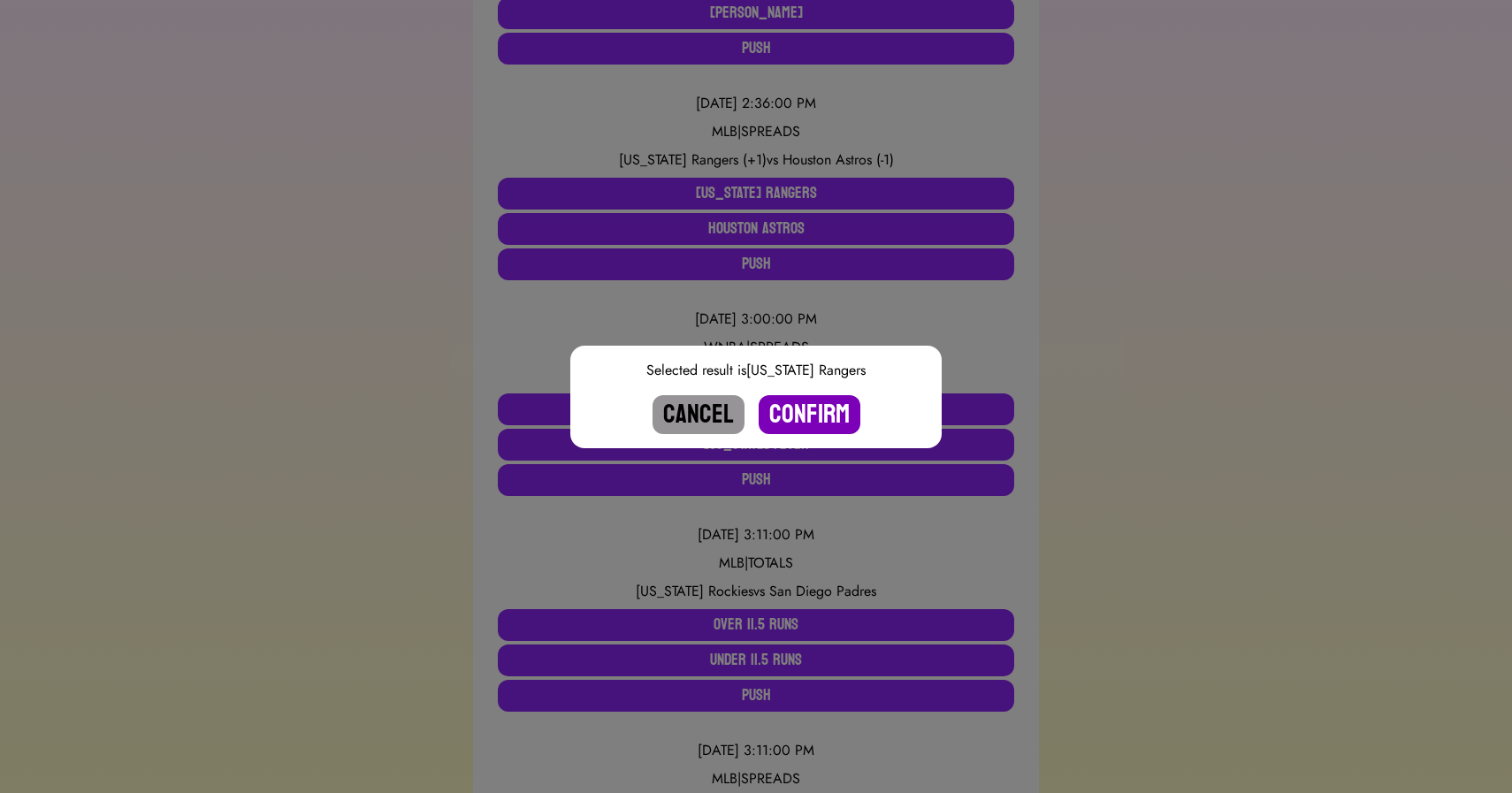
click at [808, 405] on button "Confirm" at bounding box center [810, 414] width 101 height 39
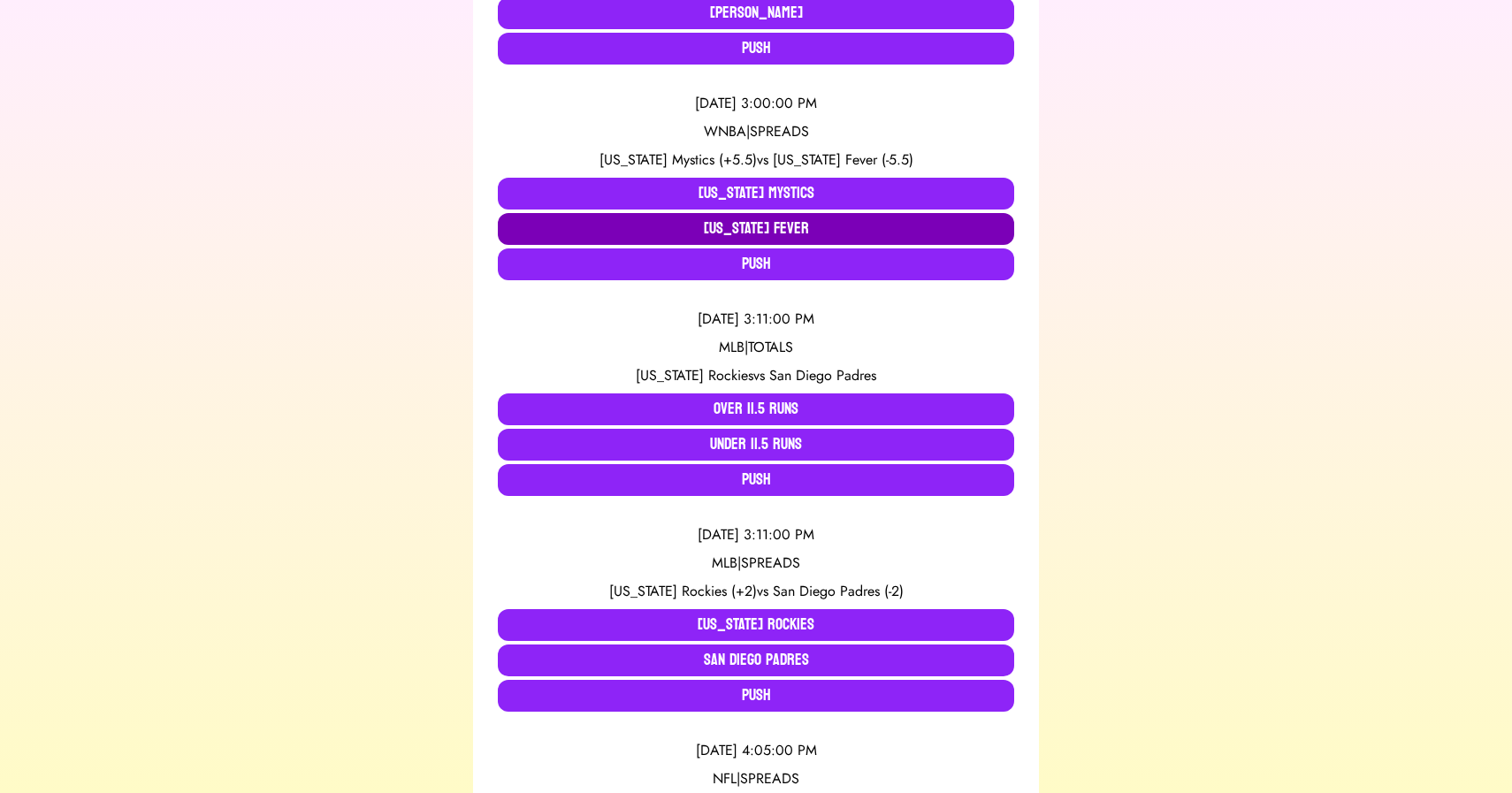
click at [752, 218] on button "[US_STATE] Fever" at bounding box center [756, 229] width 517 height 32
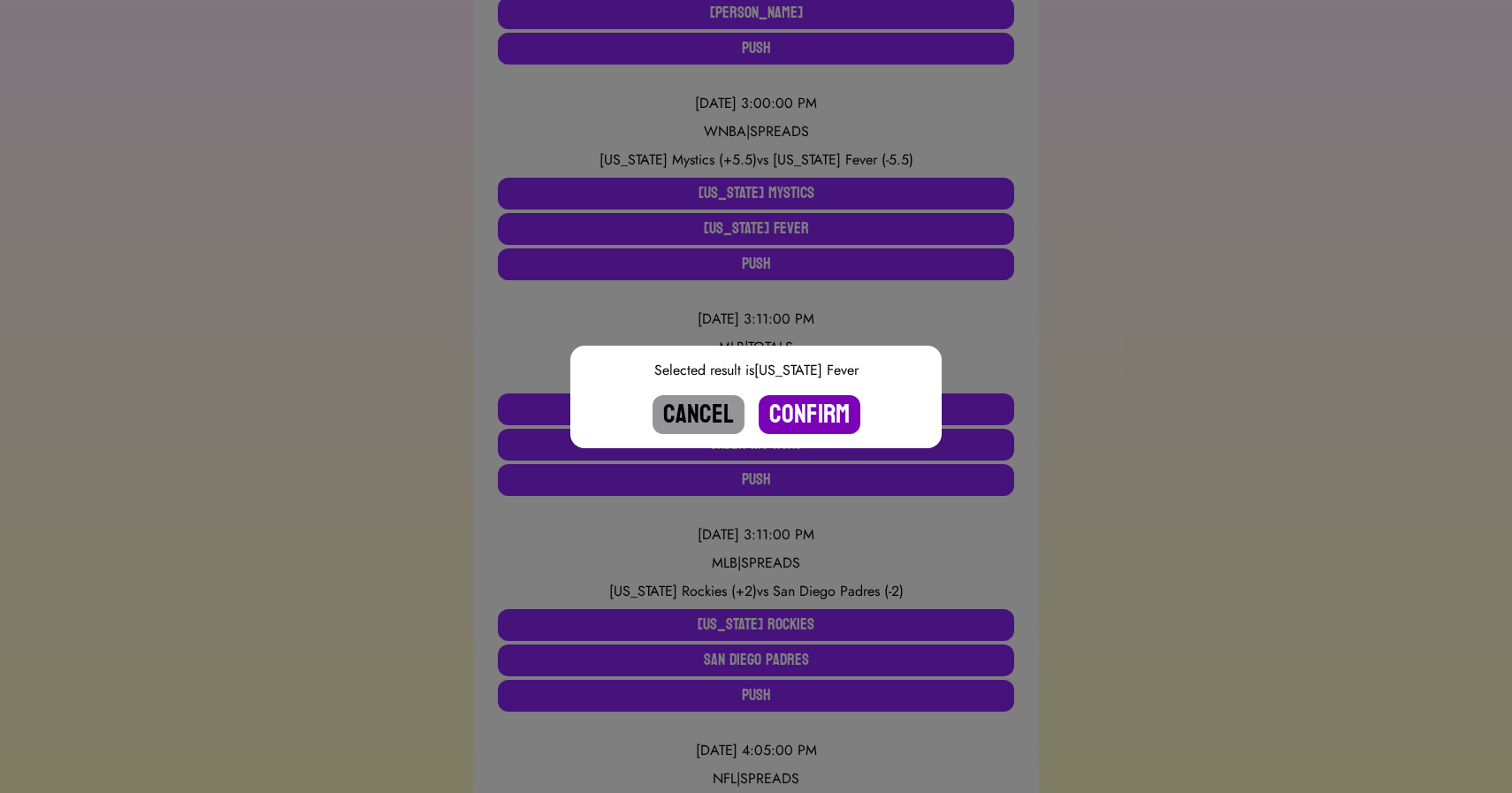
click at [800, 407] on button "Confirm" at bounding box center [810, 414] width 101 height 39
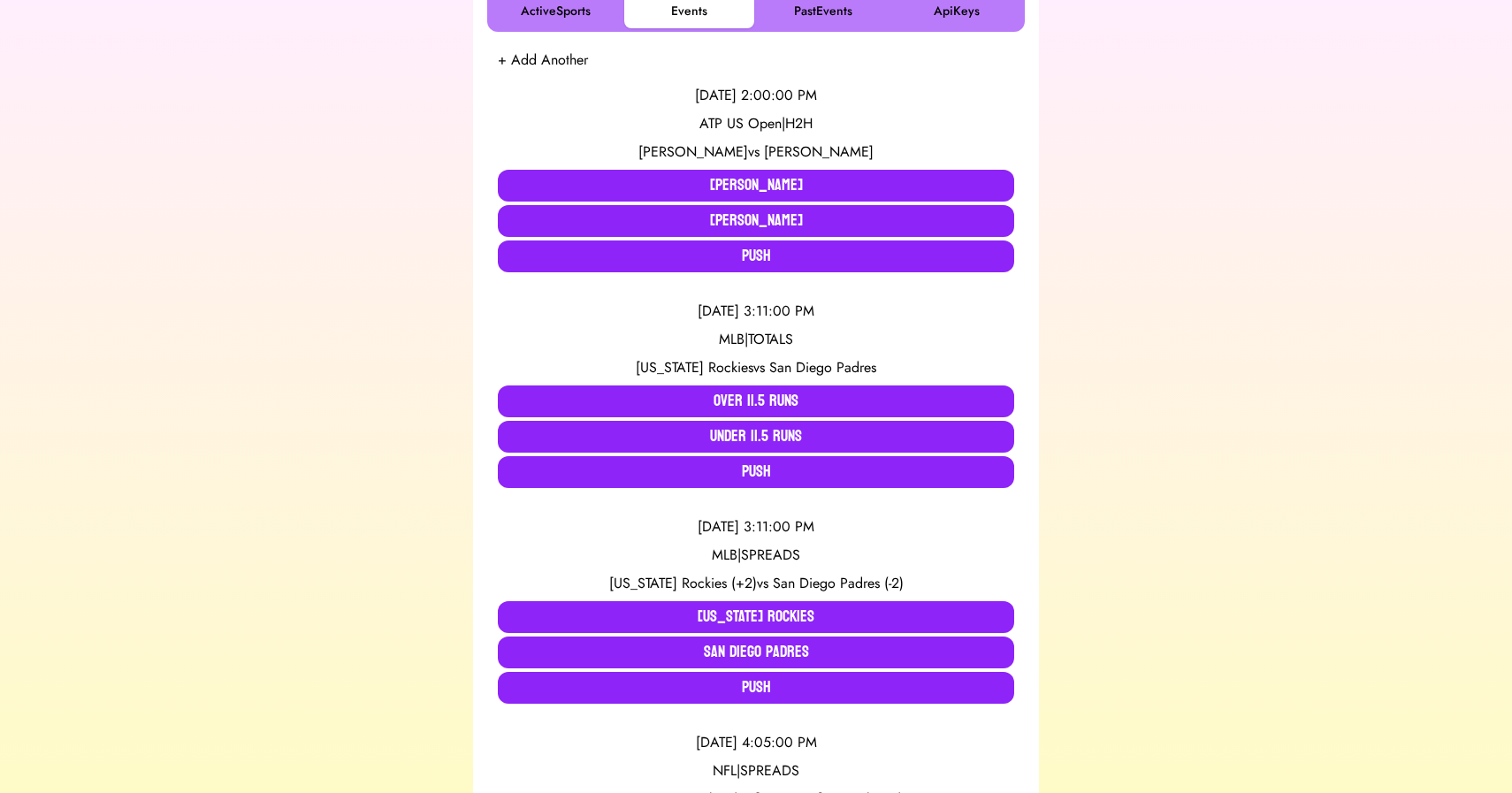
scroll to position [293, 0]
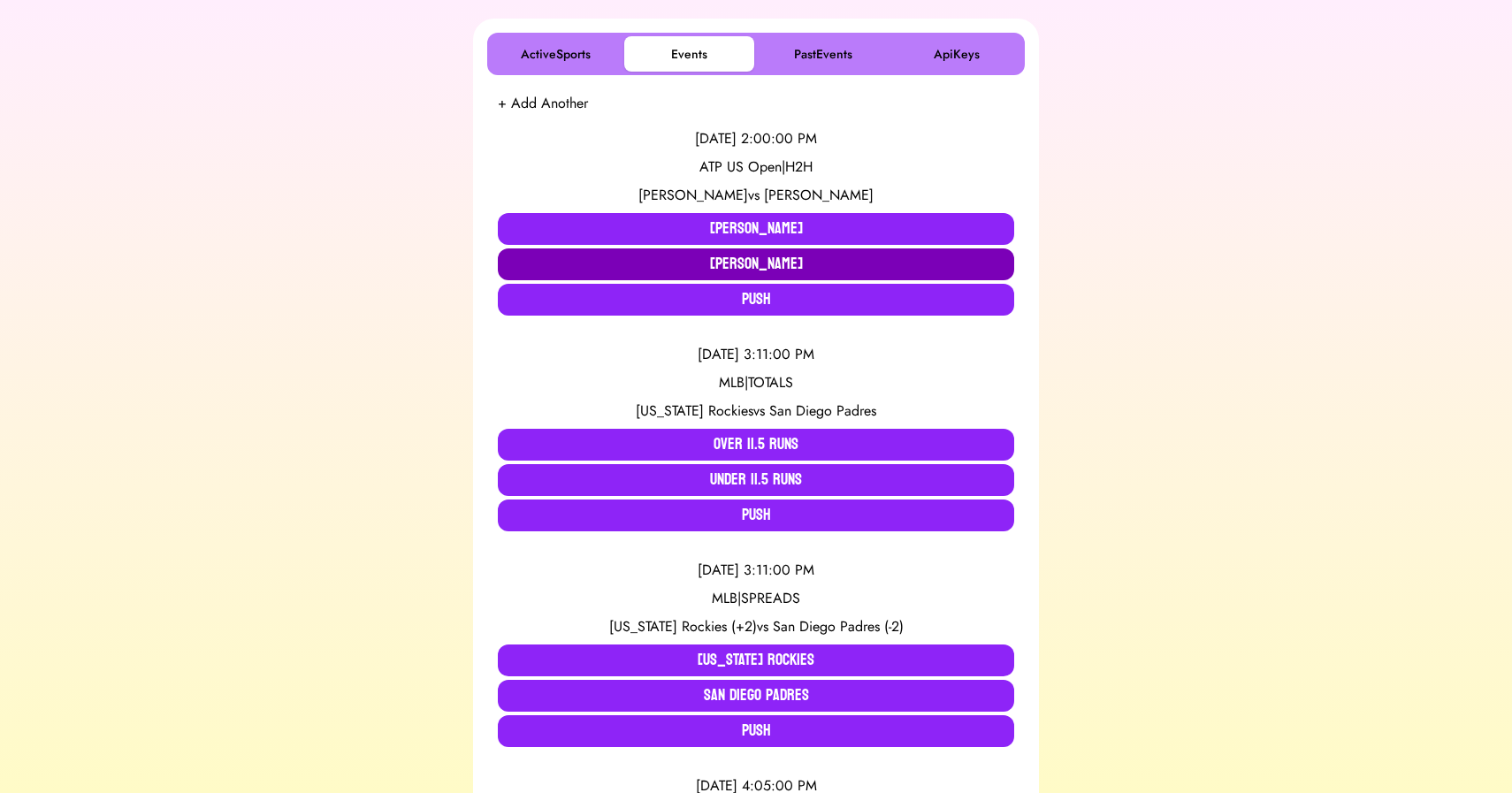
click at [664, 259] on button "[PERSON_NAME]" at bounding box center [756, 264] width 517 height 32
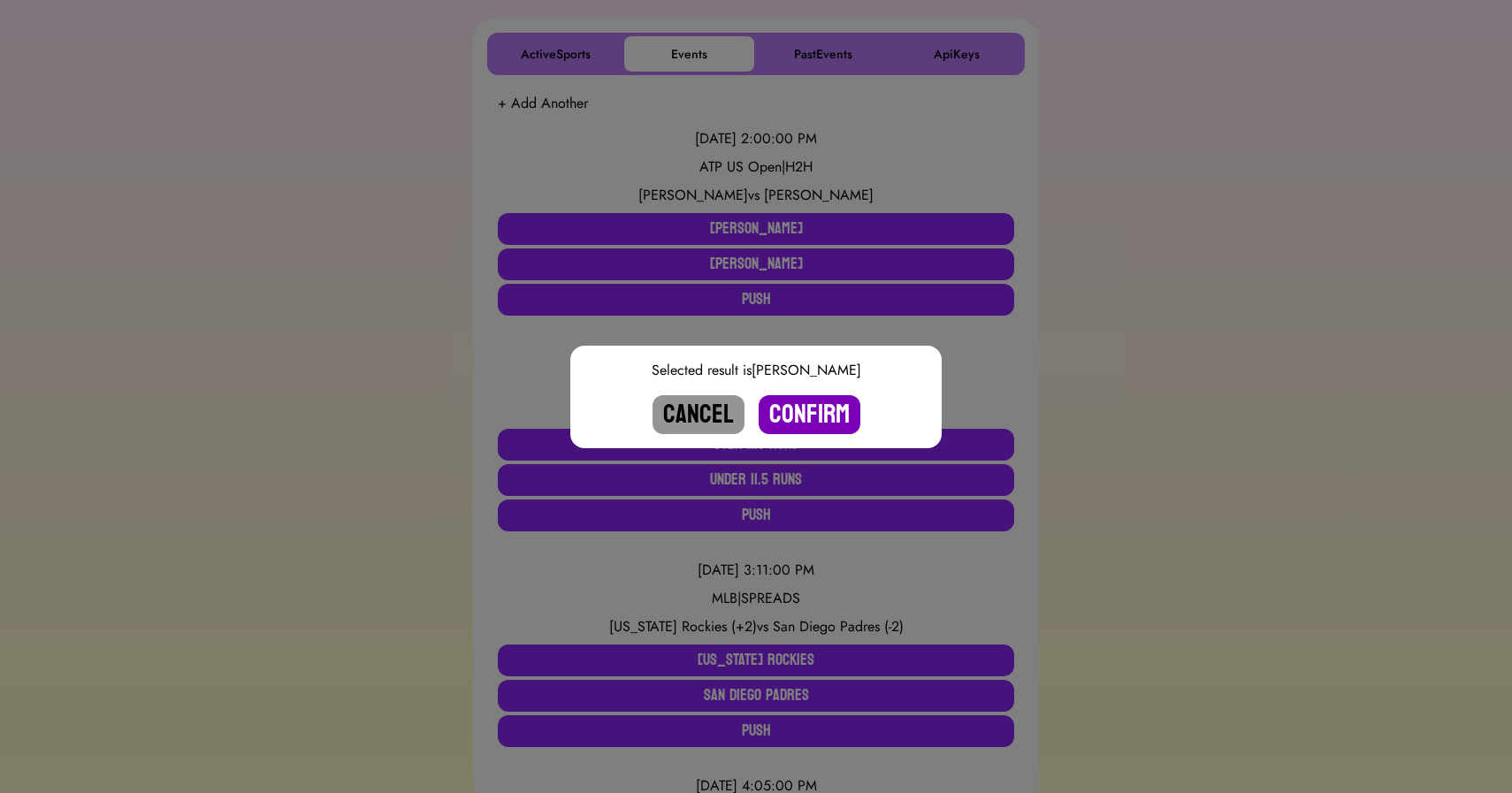
click at [811, 421] on button "Confirm" at bounding box center [810, 414] width 101 height 39
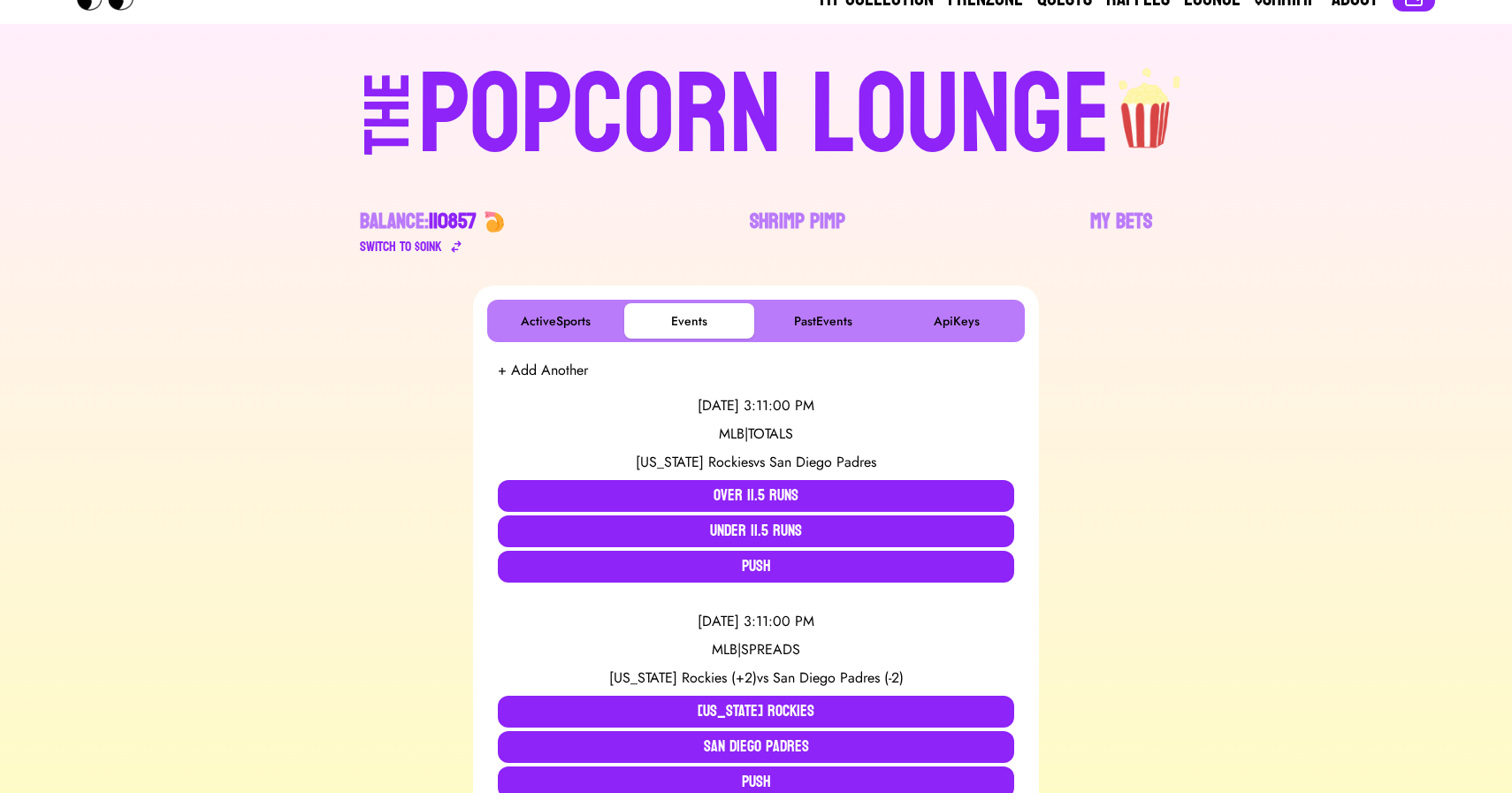
scroll to position [8, 0]
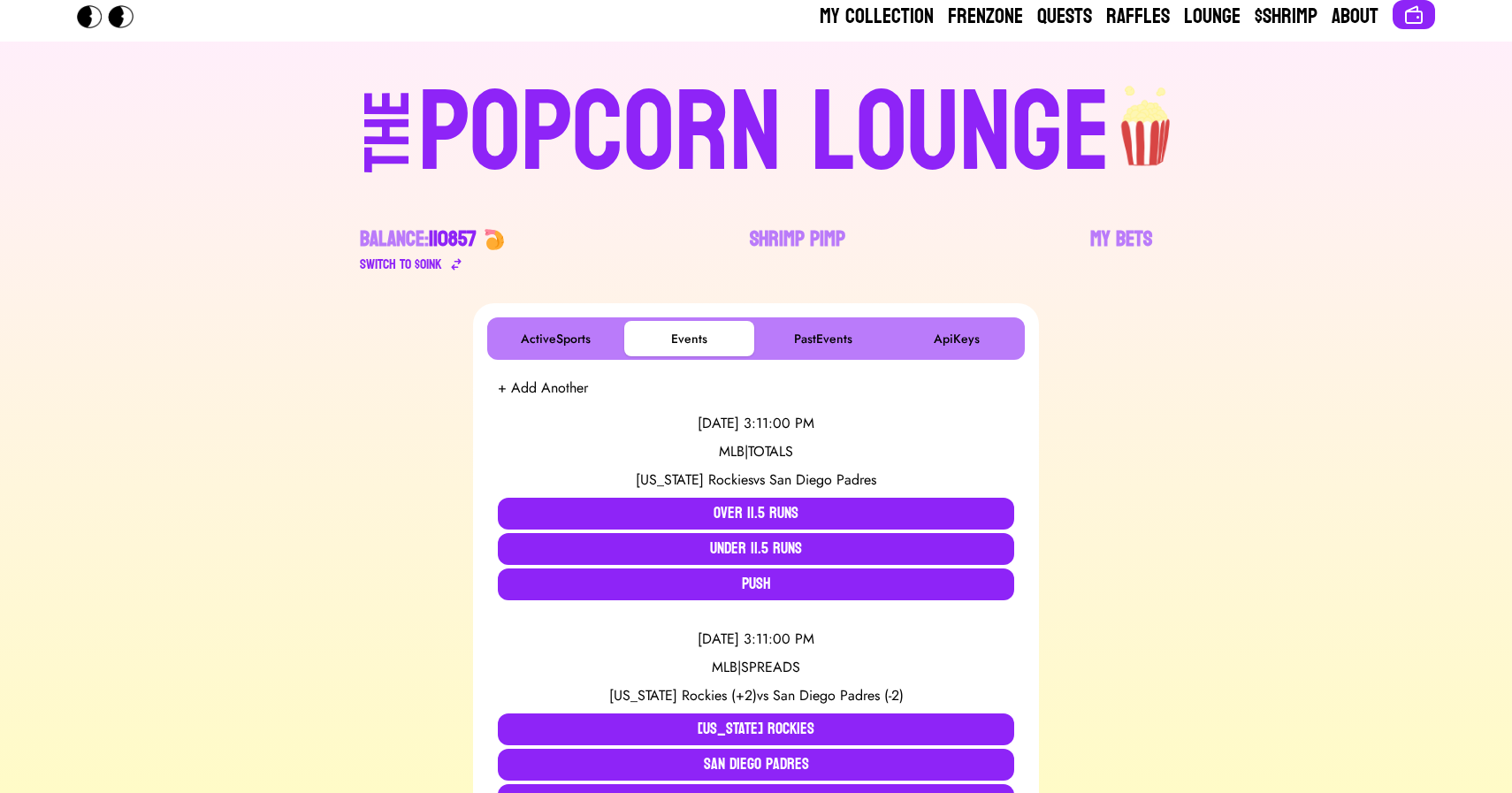
click at [759, 94] on div "POPCORN LOUNGE" at bounding box center [764, 133] width 692 height 113
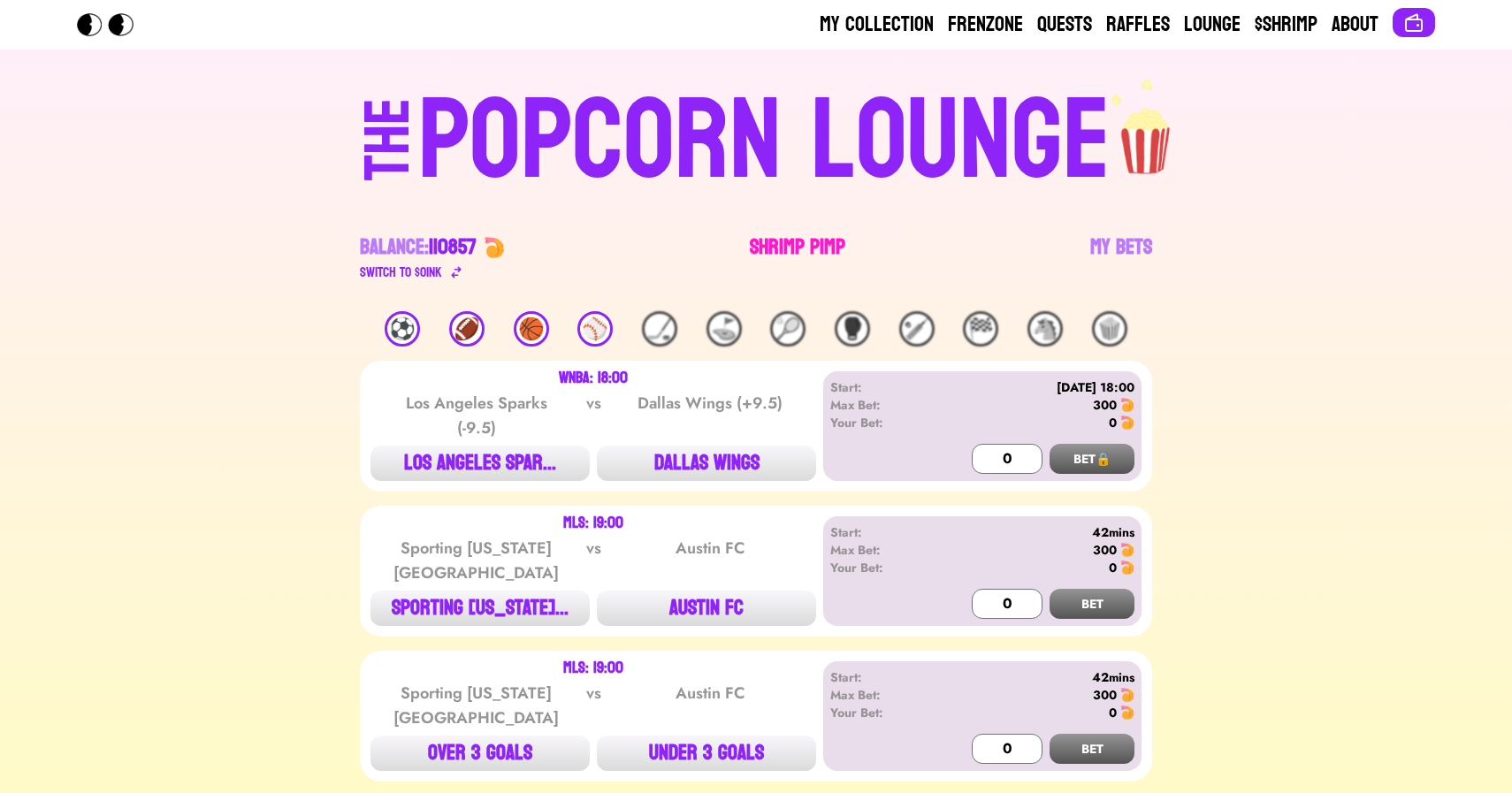
click at [815, 239] on link "Shrimp Pimp" at bounding box center [798, 258] width 95 height 50
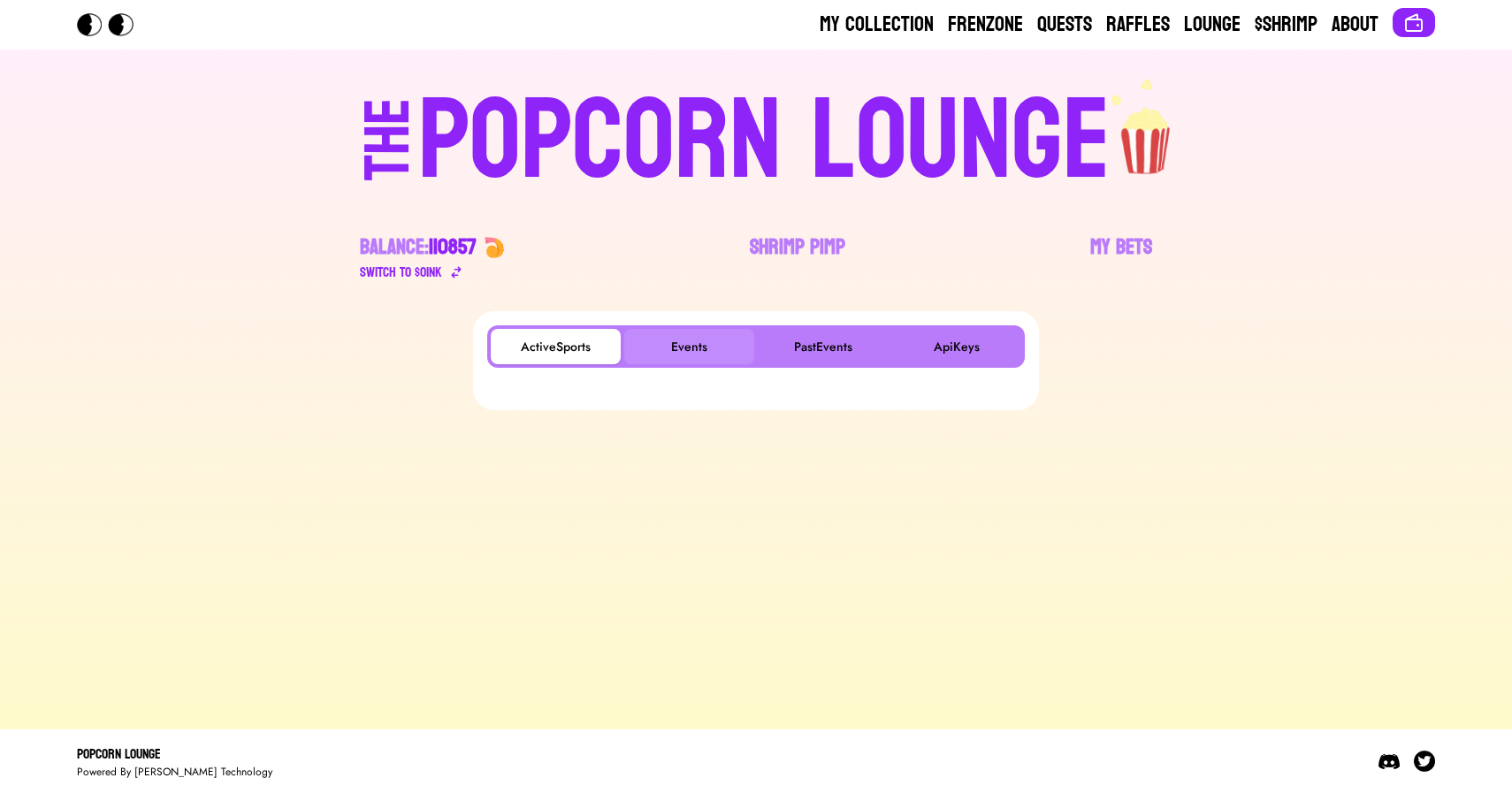
click at [709, 349] on button "Events" at bounding box center [688, 347] width 130 height 36
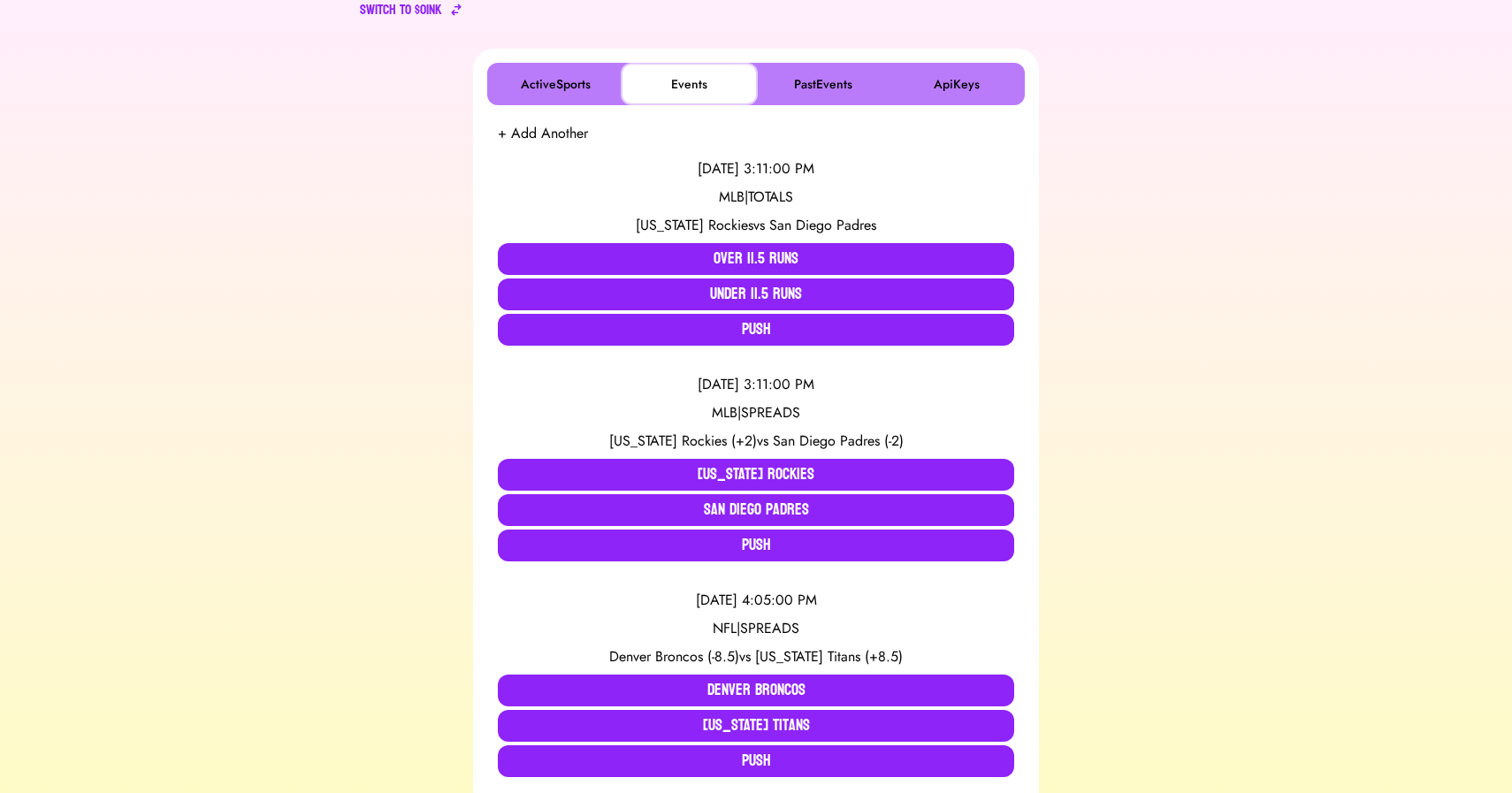
scroll to position [263, 0]
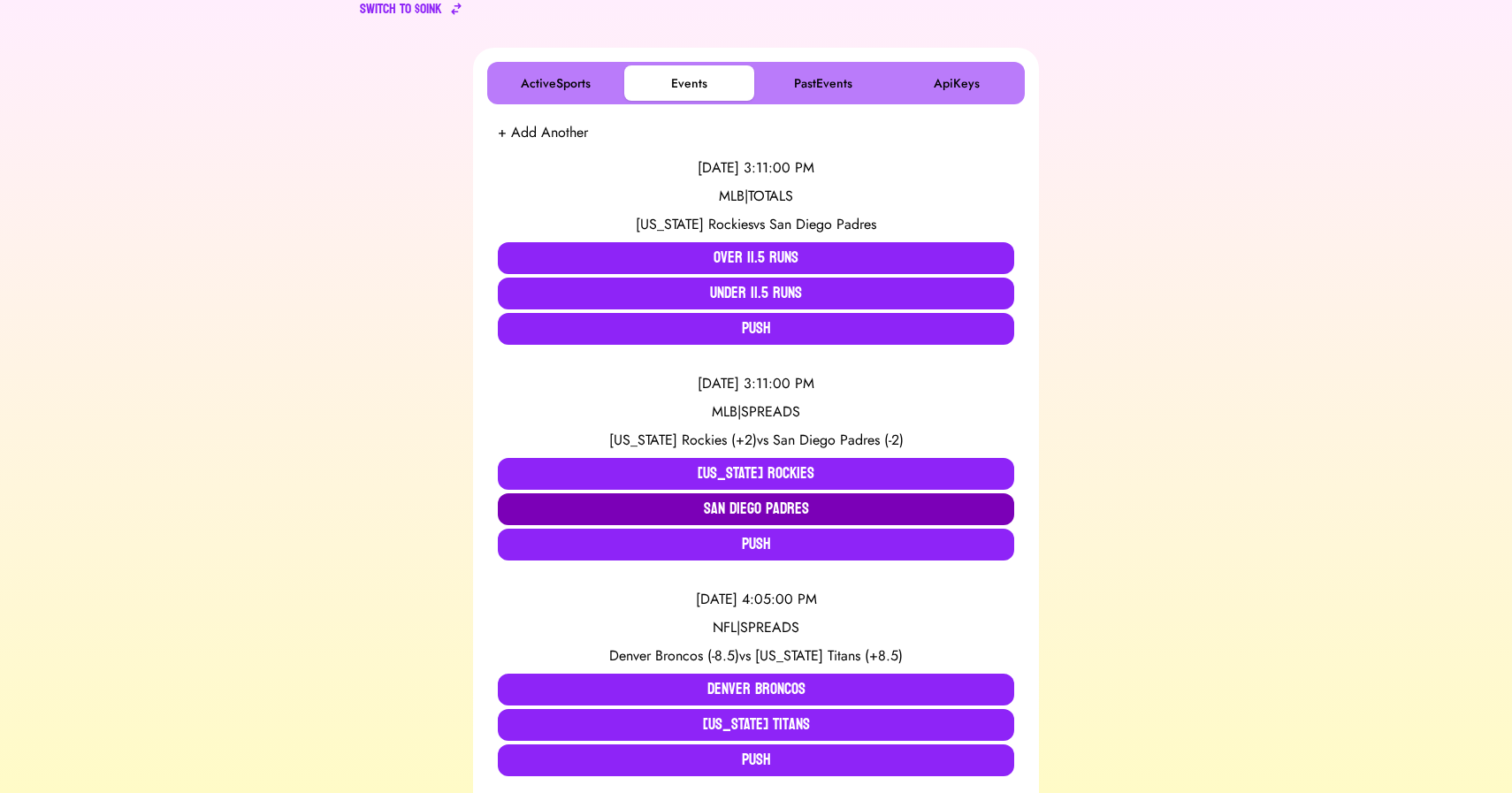
click at [708, 494] on button "San Diego Padres" at bounding box center [756, 510] width 517 height 32
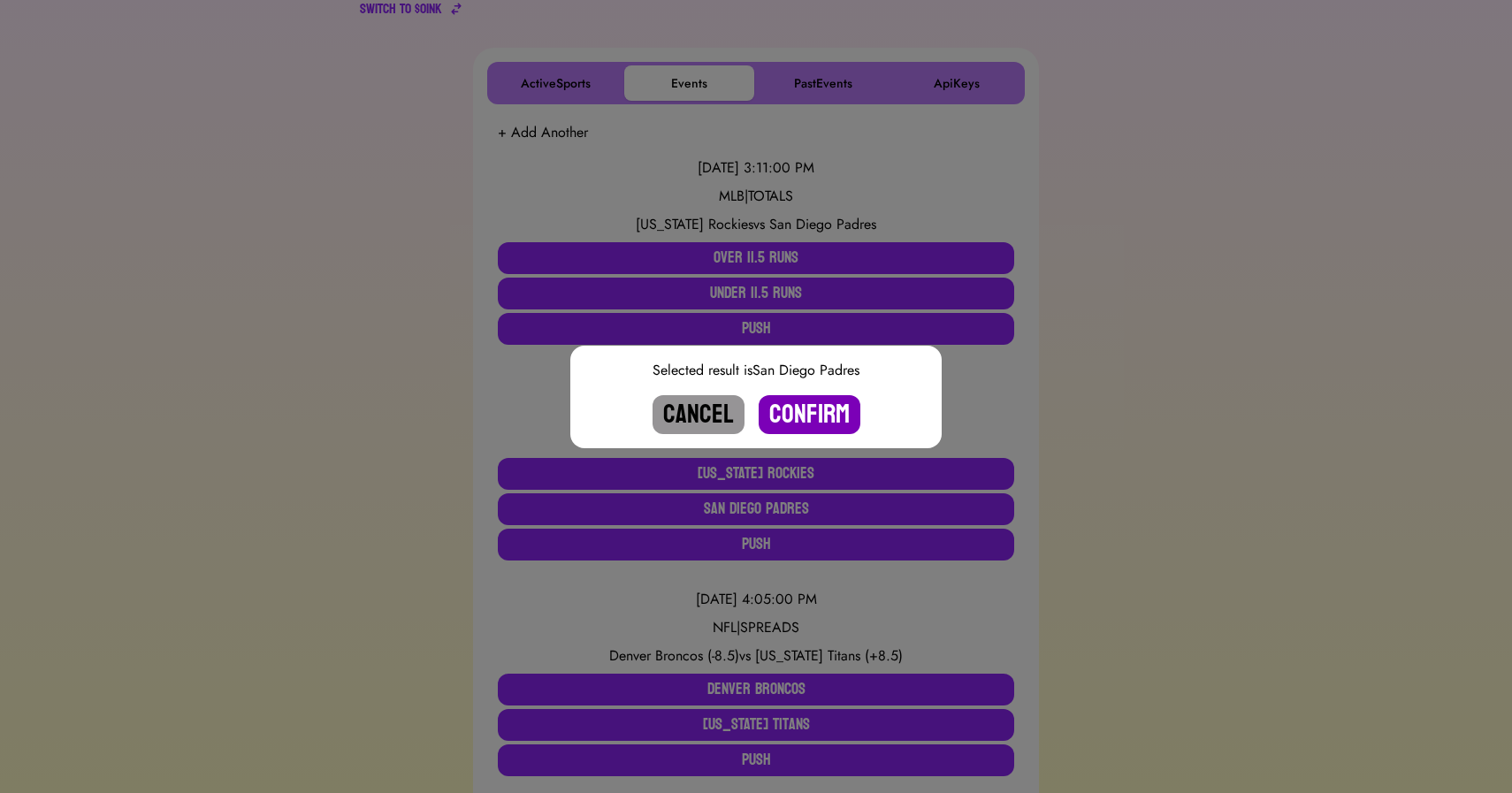
click at [811, 402] on button "Confirm" at bounding box center [810, 414] width 101 height 39
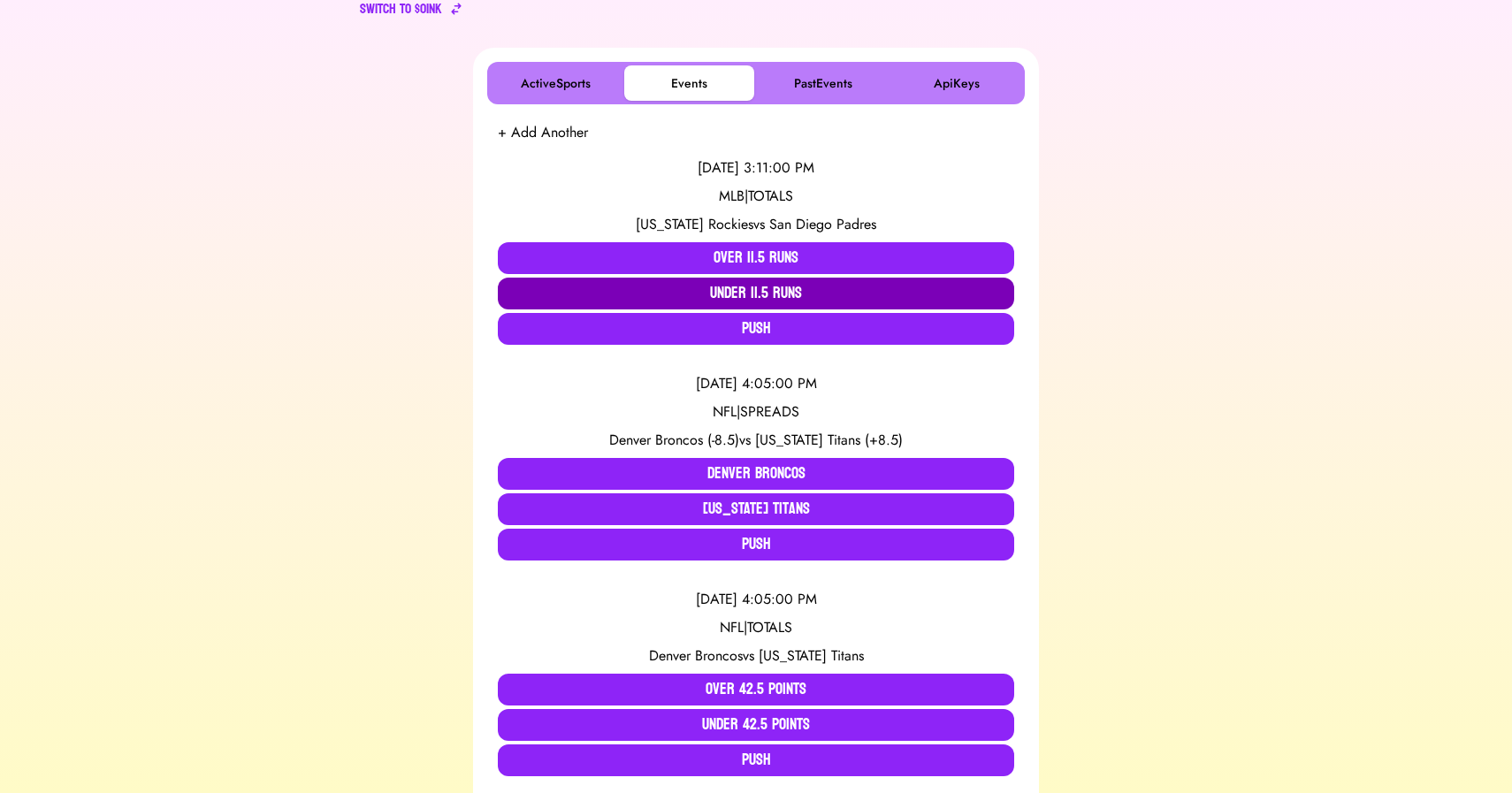
click at [745, 293] on button "Under 11.5 Runs" at bounding box center [756, 293] width 517 height 32
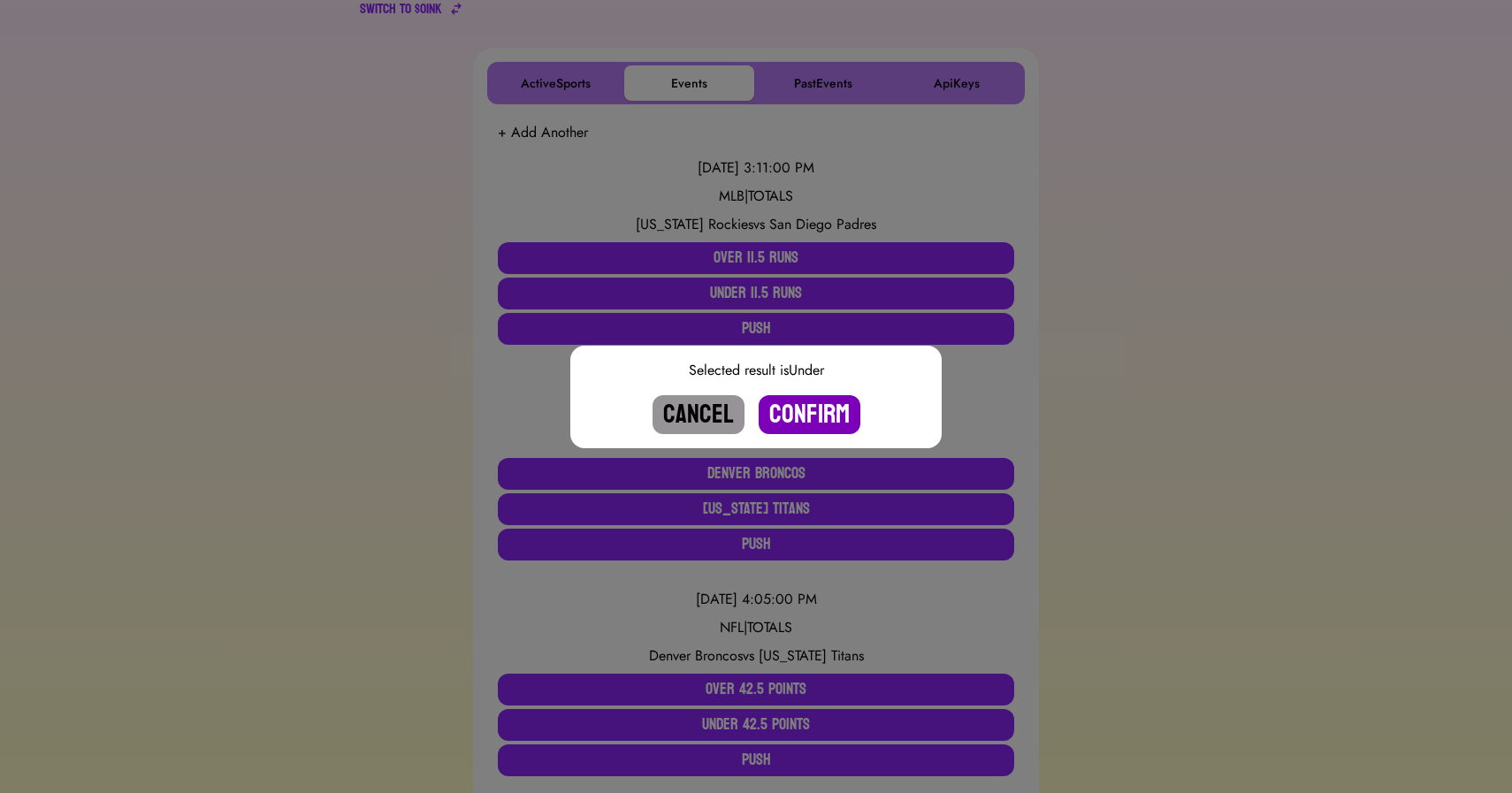
click at [803, 414] on button "Confirm" at bounding box center [810, 414] width 101 height 39
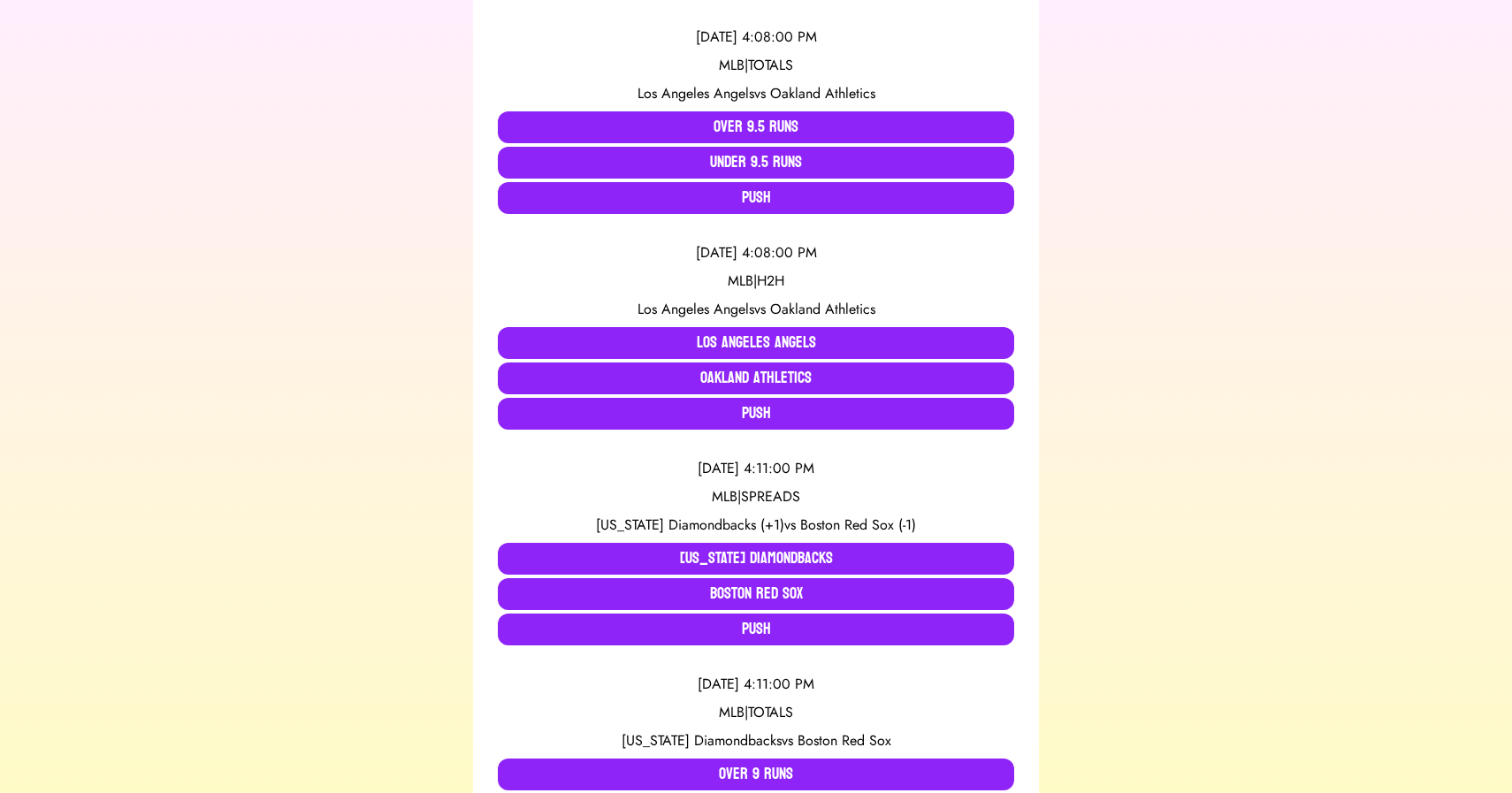
scroll to position [0, 0]
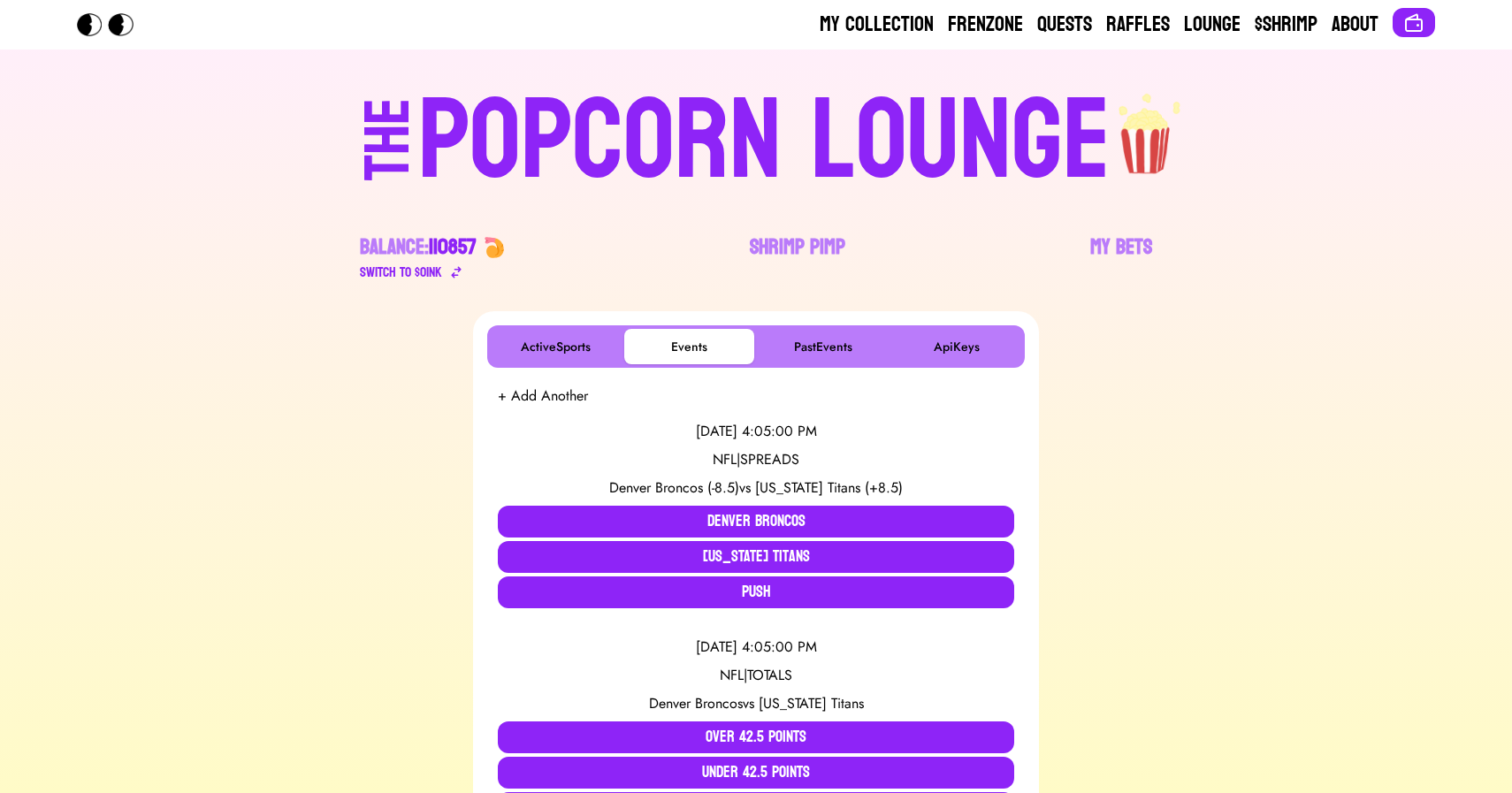
click at [603, 106] on div "POPCORN LOUNGE" at bounding box center [764, 141] width 692 height 113
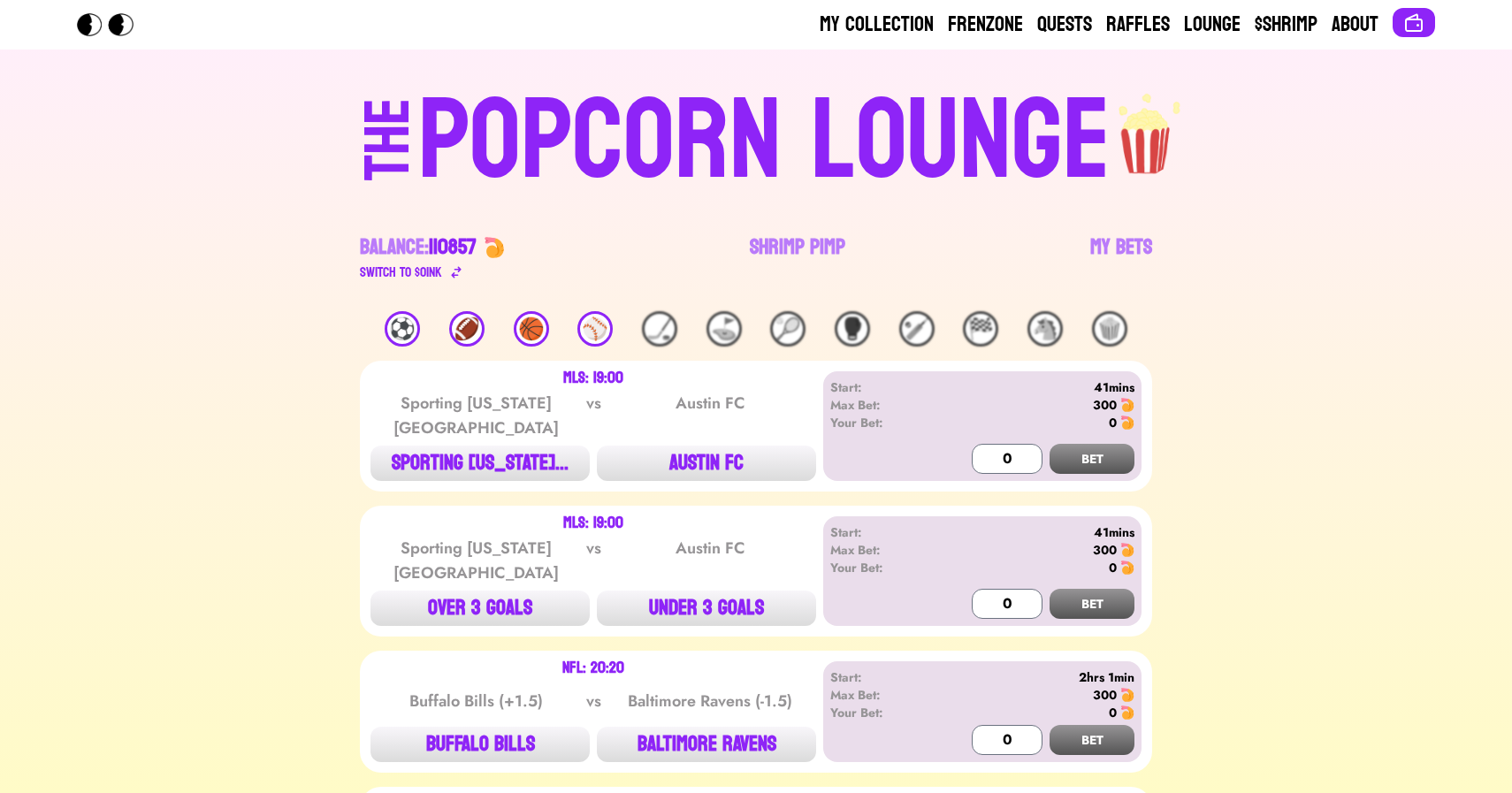
click at [405, 333] on div "⚽️" at bounding box center [402, 329] width 36 height 36
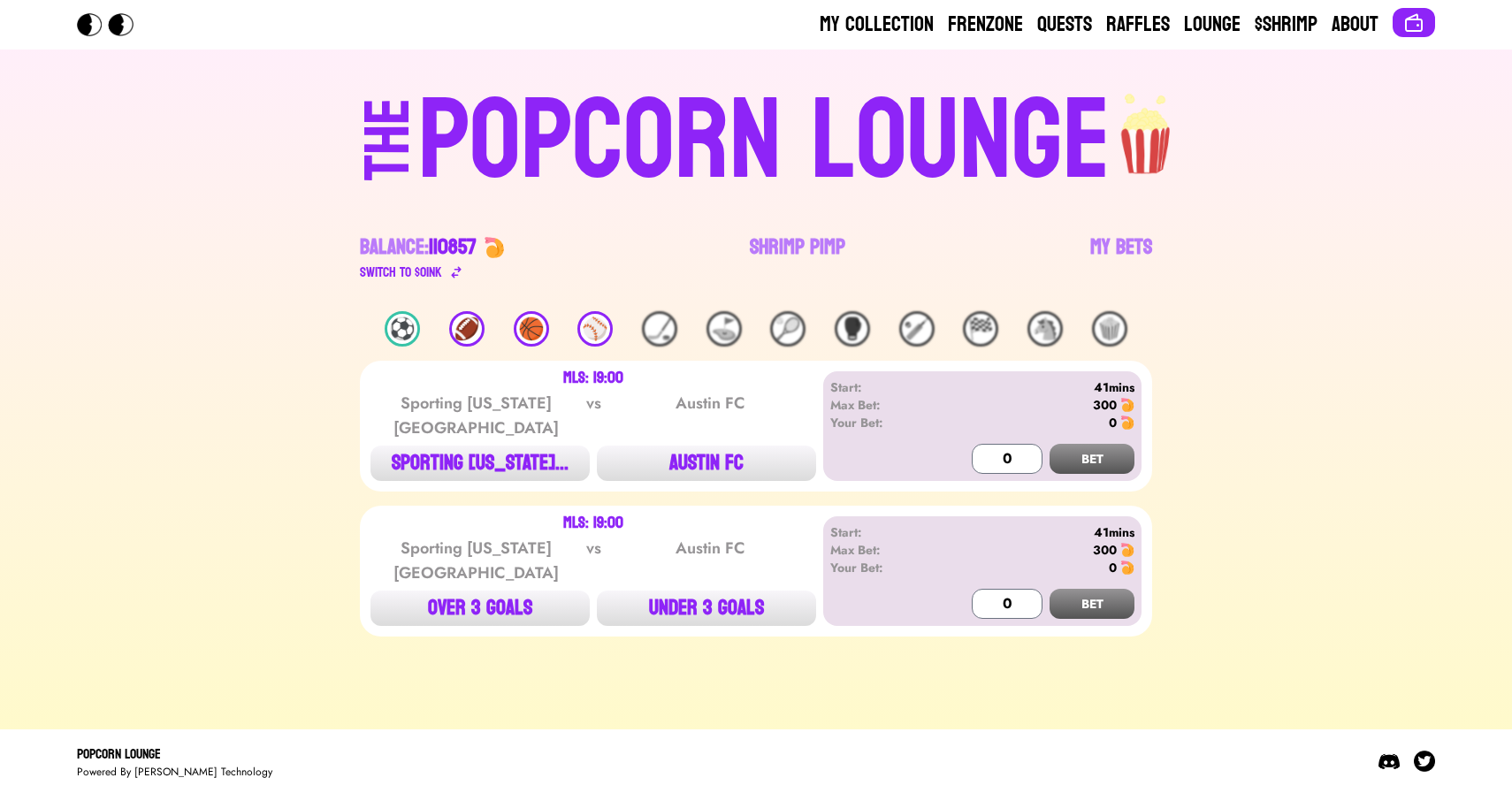
click at [472, 333] on div "🏈" at bounding box center [467, 329] width 36 height 36
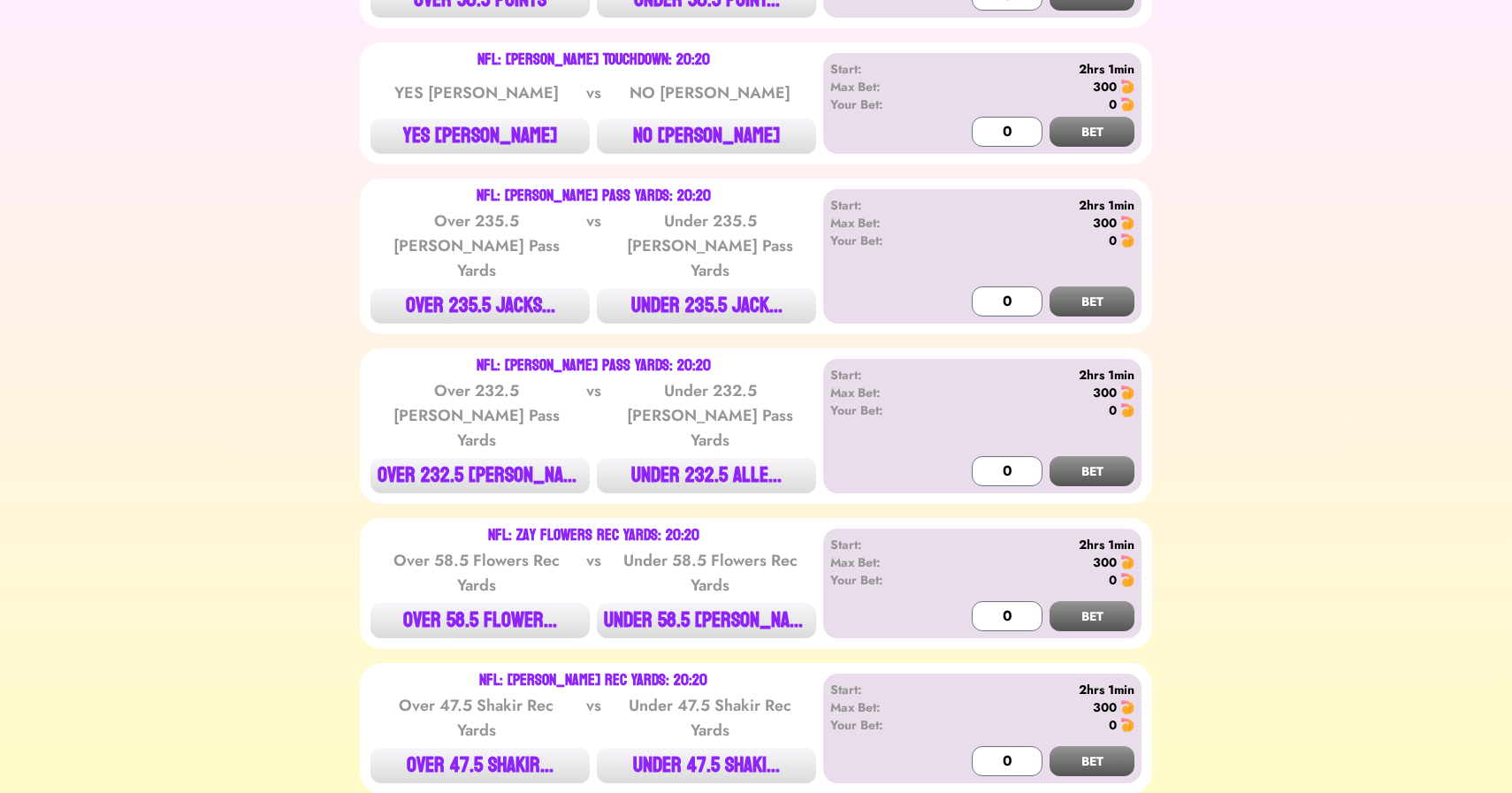
scroll to position [594, 0]
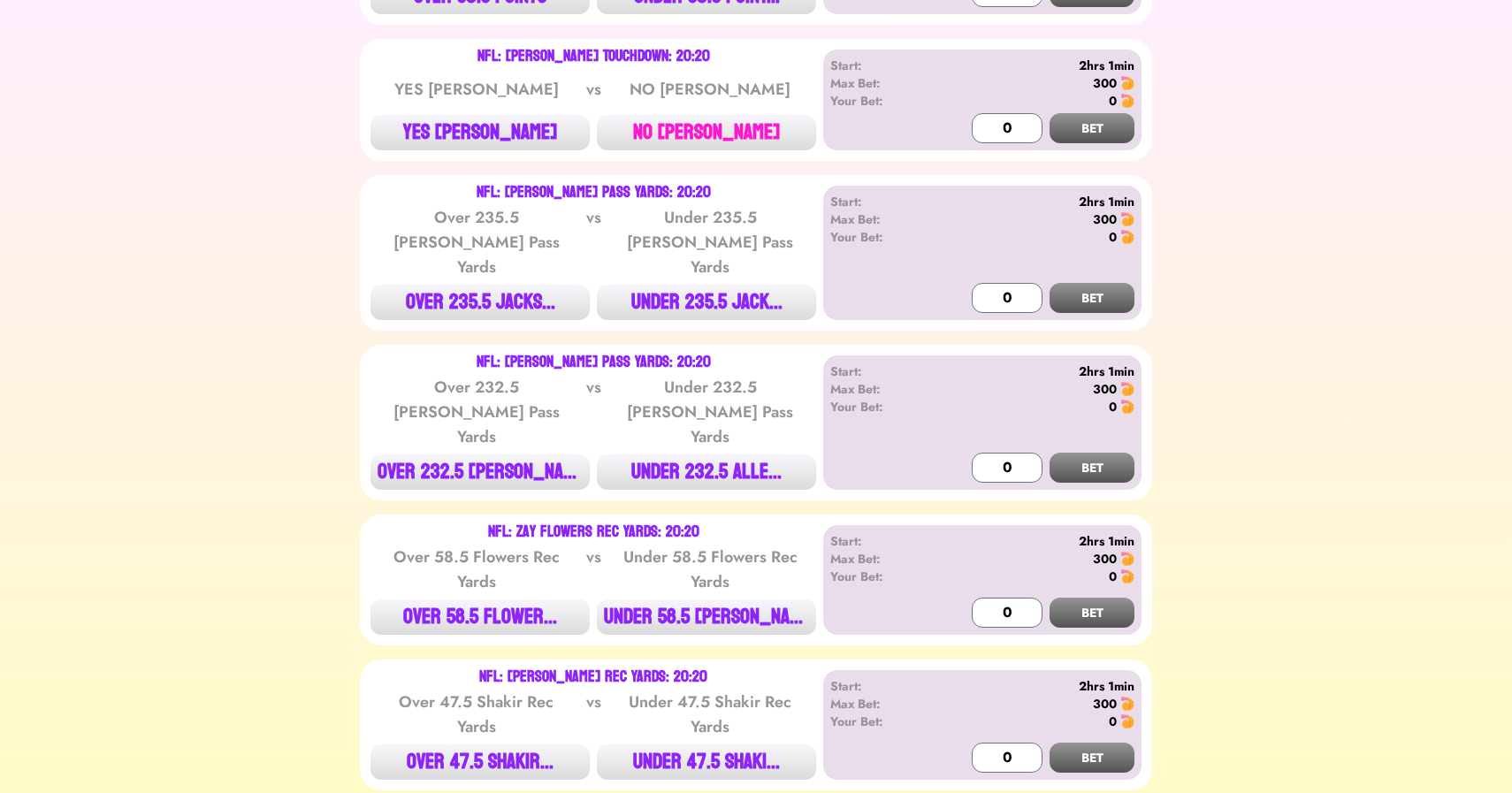
click at [704, 146] on button "NO [PERSON_NAME]" at bounding box center [706, 133] width 220 height 36
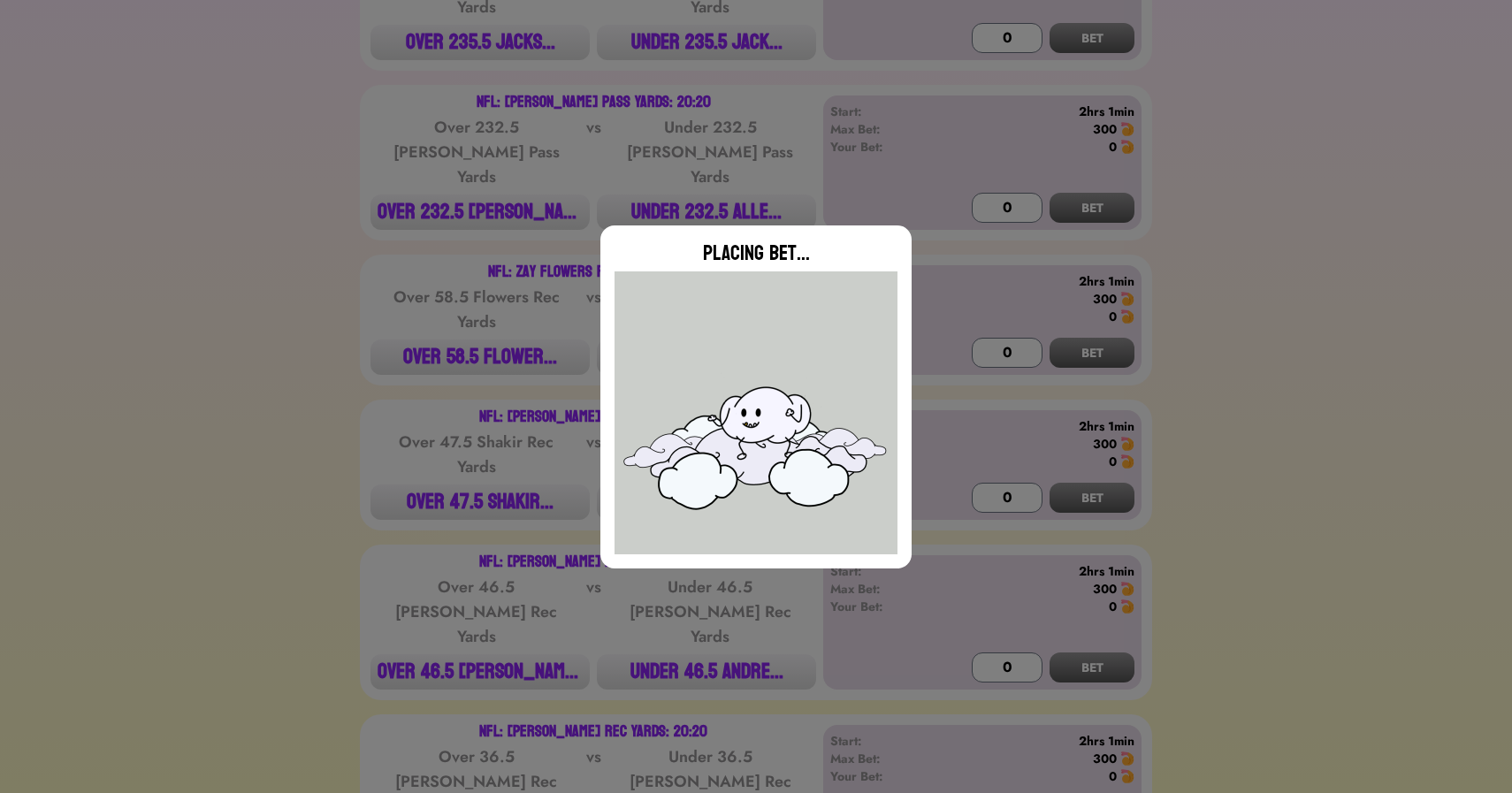
type input "0"
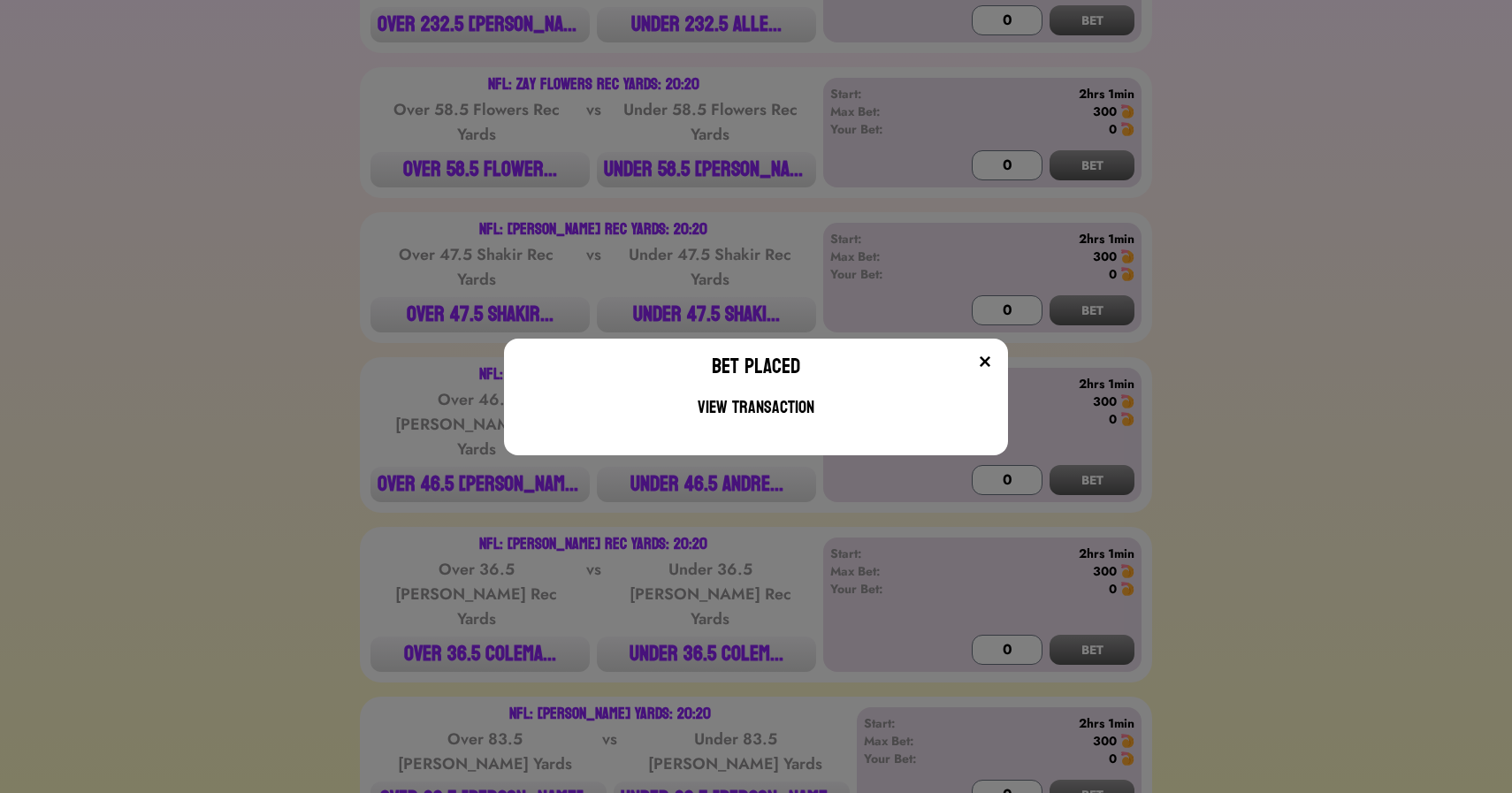
click at [348, 331] on div "Bet Placed View Transaction" at bounding box center [756, 396] width 1512 height 793
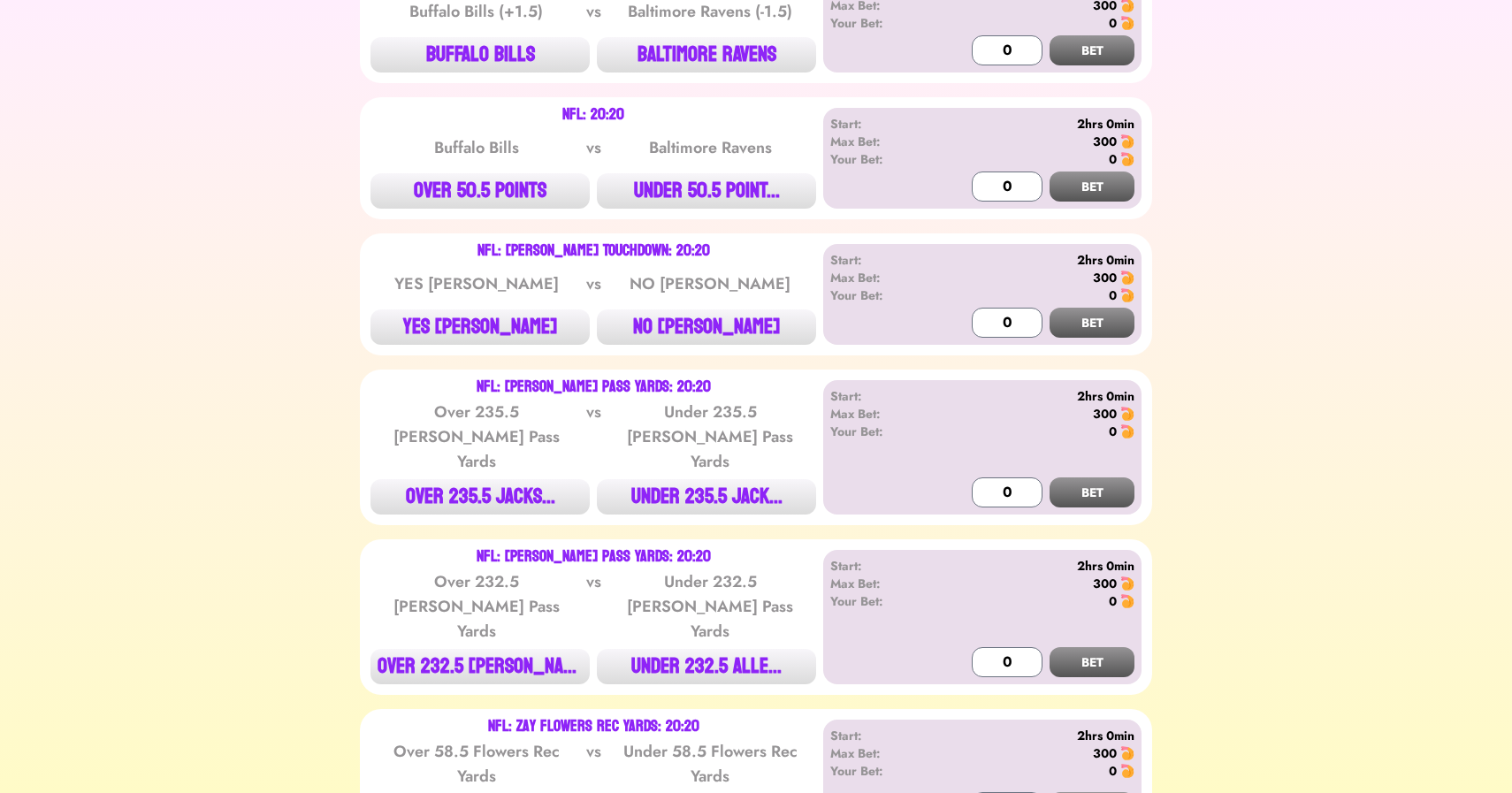
scroll to position [0, 0]
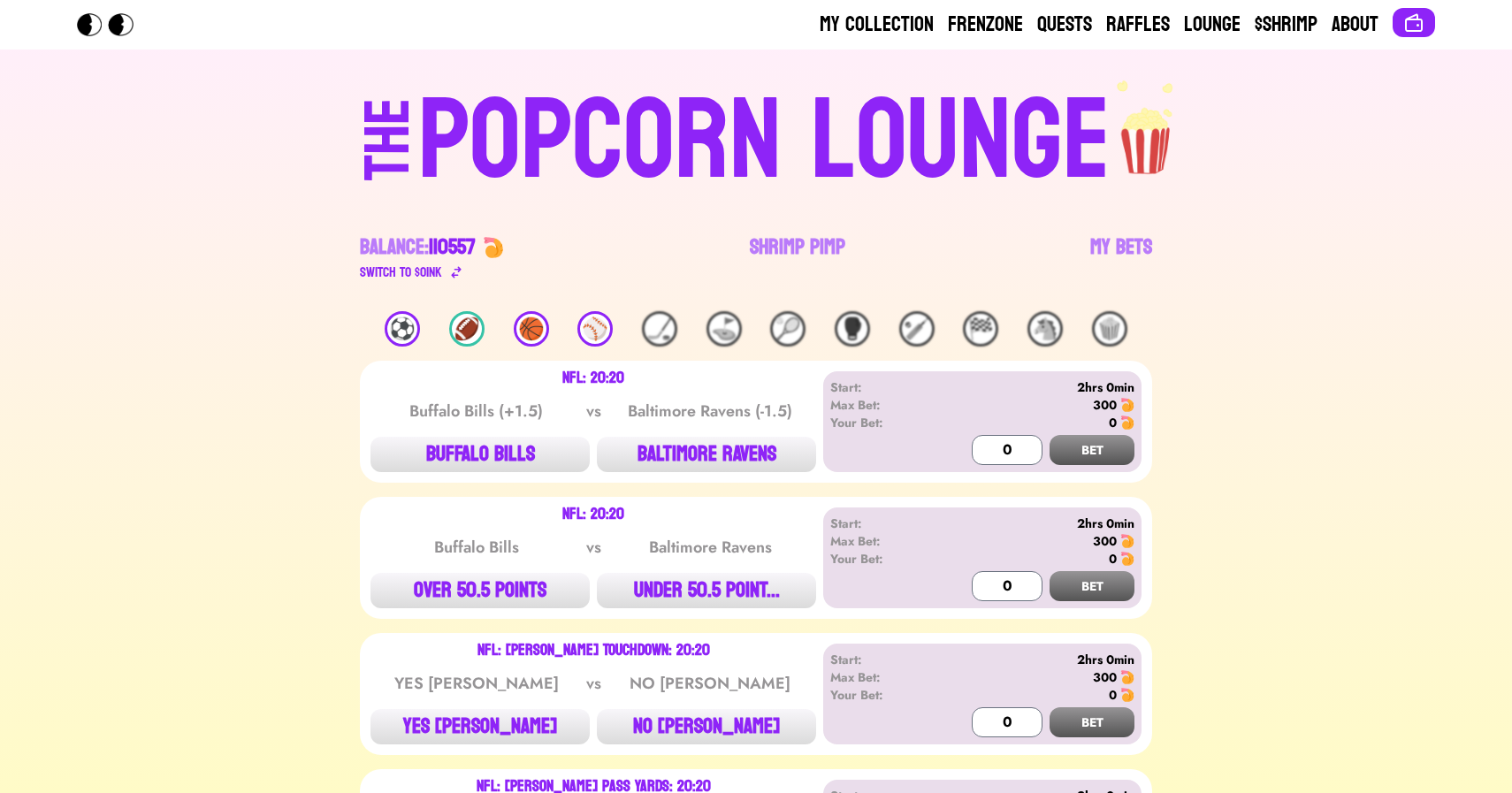
click at [575, 165] on div "POPCORN LOUNGE" at bounding box center [764, 141] width 692 height 113
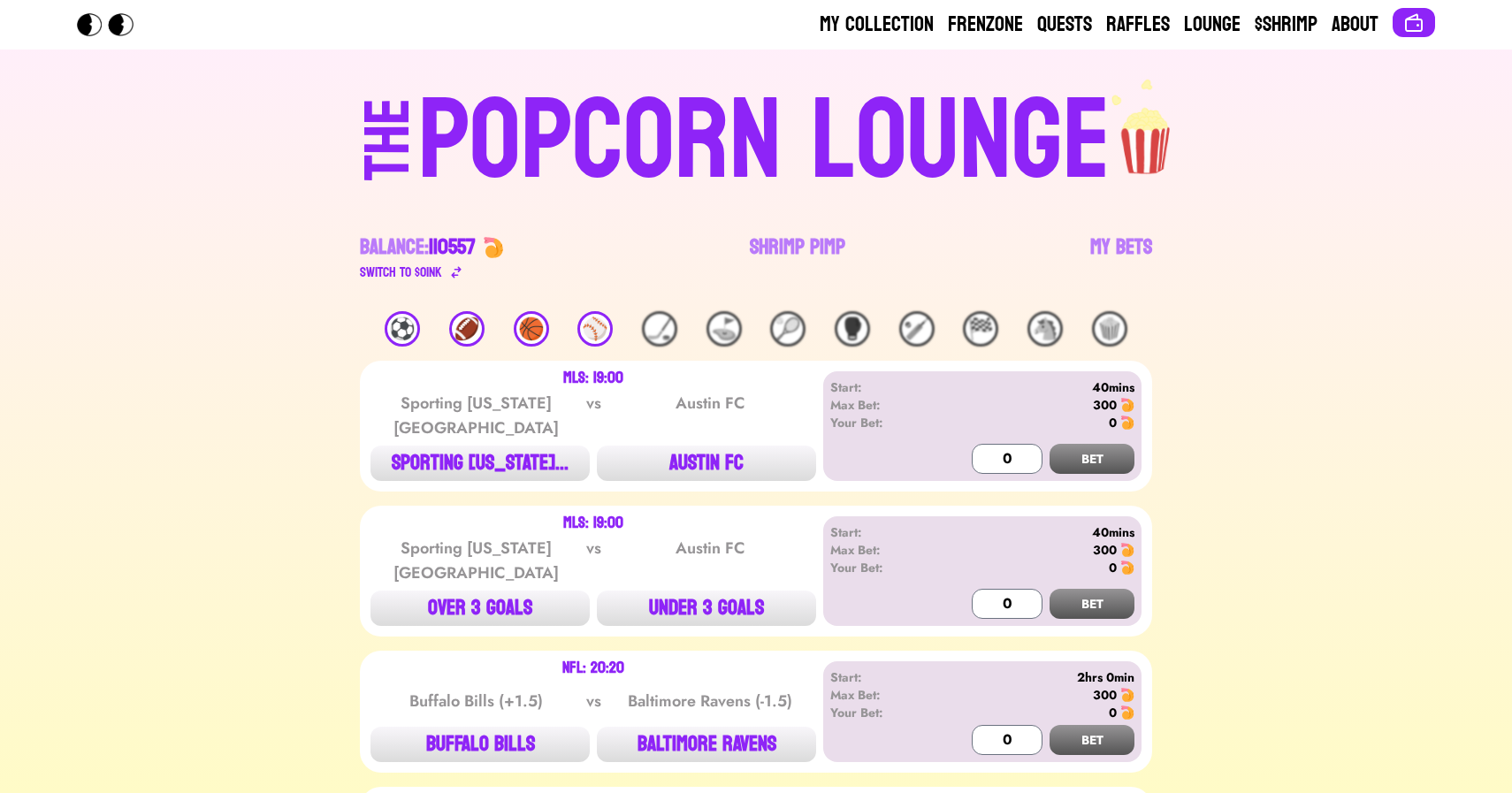
click at [404, 320] on div "⚽️" at bounding box center [402, 329] width 36 height 36
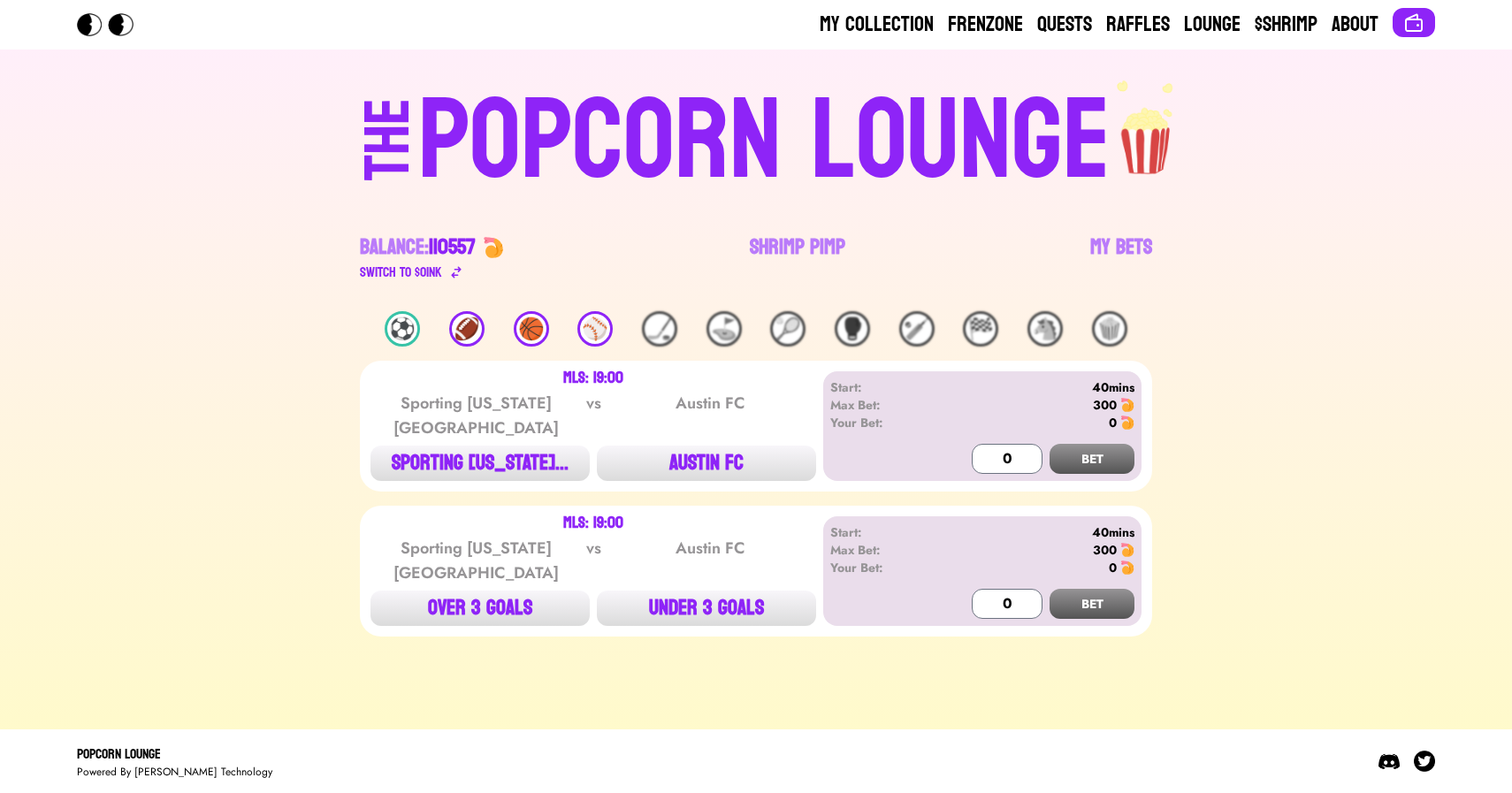
click at [404, 320] on div "⚽️" at bounding box center [402, 329] width 36 height 36
